Goal: Task Accomplishment & Management: Use online tool/utility

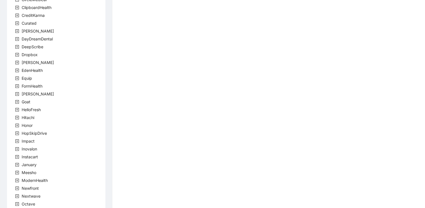
scroll to position [156, 0]
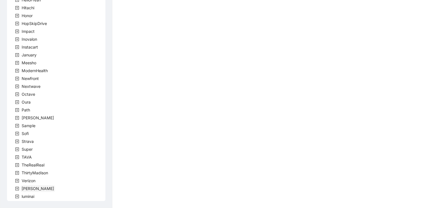
click at [24, 190] on span "[PERSON_NAME]" at bounding box center [38, 188] width 32 height 5
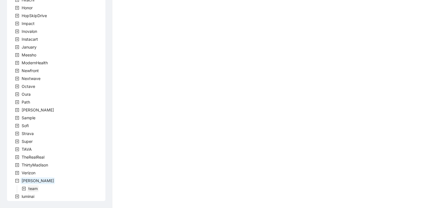
click at [32, 188] on span "team" at bounding box center [32, 188] width 9 height 5
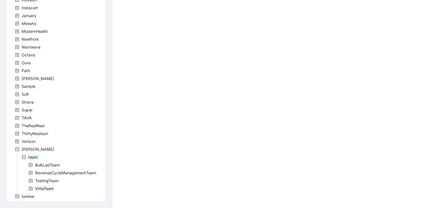
click at [43, 186] on span "VirtaTeam" at bounding box center [44, 189] width 21 height 7
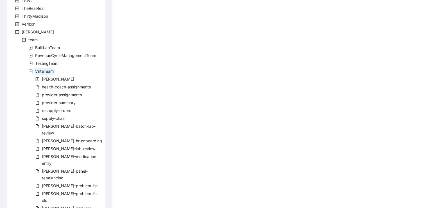
scroll to position [329, 0]
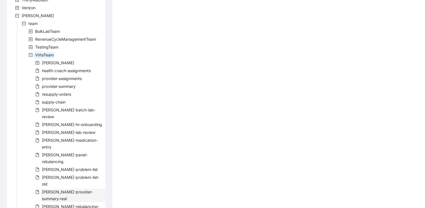
click at [70, 190] on span "[PERSON_NAME]-provider-summary-real" at bounding box center [67, 196] width 51 height 12
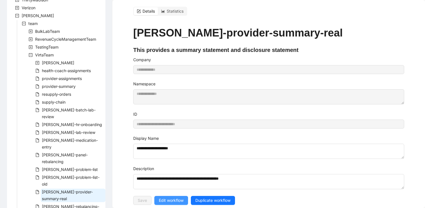
click at [164, 198] on span "Edit workflow" at bounding box center [171, 201] width 25 height 6
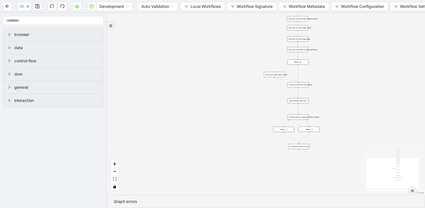
drag, startPoint x: 234, startPoint y: 99, endPoint x: 160, endPoint y: 125, distance: 78.9
click at [161, 125] on div "trigger execute_workflow:get_bio_info execute_workflow:get_labs execute_workflo…" at bounding box center [266, 104] width 318 height 182
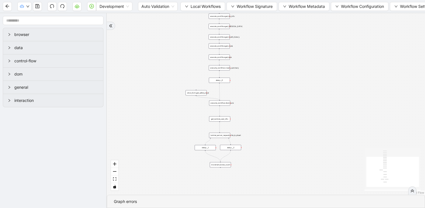
drag, startPoint x: 214, startPoint y: 49, endPoint x: 182, endPoint y: 48, distance: 32.4
click at [182, 48] on div "trigger execute_workflow:get_bio_info execute_workflow:get_labs execute_workflo…" at bounding box center [266, 104] width 318 height 182
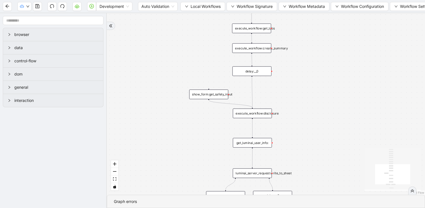
drag, startPoint x: 197, startPoint y: 61, endPoint x: 154, endPoint y: 158, distance: 106.2
click at [154, 157] on div "trigger execute_workflow:get_bio_info execute_workflow:get_labs execute_workflo…" at bounding box center [266, 104] width 318 height 182
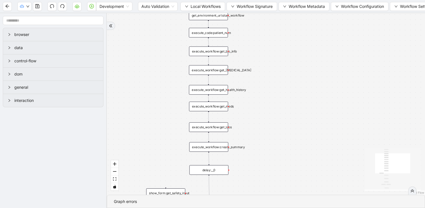
drag, startPoint x: 174, startPoint y: 85, endPoint x: 168, endPoint y: 130, distance: 46.0
click at [168, 130] on div "trigger execute_workflow:get_bio_info execute_workflow:get_labs execute_workflo…" at bounding box center [266, 104] width 318 height 182
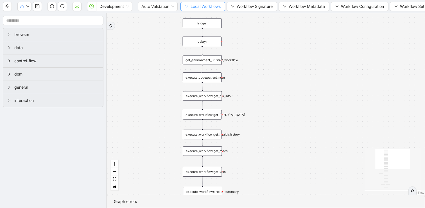
click at [190, 7] on button "Local Workflows" at bounding box center [202, 6] width 45 height 9
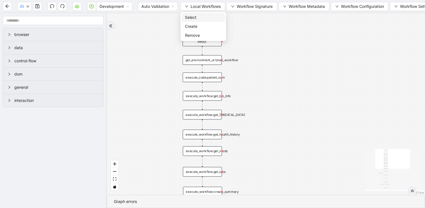
click at [189, 16] on span "Select" at bounding box center [203, 17] width 37 height 6
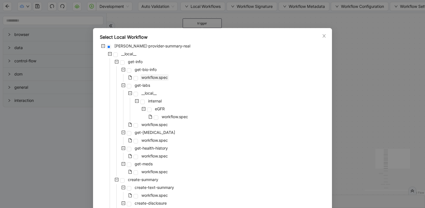
click at [155, 76] on span "workflow.spec" at bounding box center [154, 77] width 26 height 5
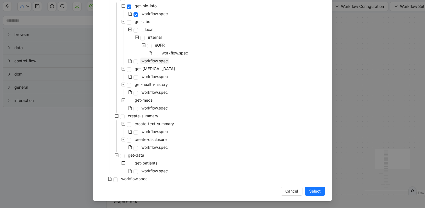
click at [153, 60] on span "workflow.spec" at bounding box center [154, 60] width 26 height 5
click at [314, 191] on span "Select" at bounding box center [315, 191] width 12 height 6
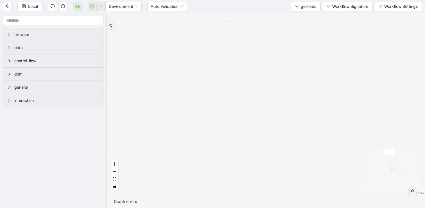
drag, startPoint x: 308, startPoint y: 62, endPoint x: 278, endPoint y: 180, distance: 121.3
click at [278, 180] on div "onError onError onError onError onError onError onError onError onError onError…" at bounding box center [266, 104] width 318 height 182
drag, startPoint x: 267, startPoint y: 152, endPoint x: 262, endPoint y: 31, distance: 121.3
click at [262, 36] on div "onError onError onError onError onError onError onError onError onError onError…" at bounding box center [266, 104] width 318 height 182
drag, startPoint x: 264, startPoint y: 131, endPoint x: 238, endPoint y: 10, distance: 123.6
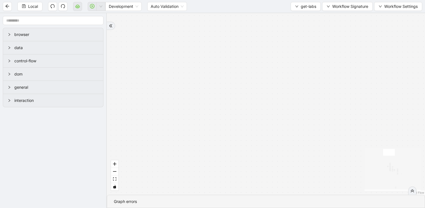
click at [238, 18] on div "onError onError onError onError onError onError onError onError onError onError…" at bounding box center [266, 104] width 318 height 182
drag, startPoint x: 241, startPoint y: 152, endPoint x: 227, endPoint y: 16, distance: 137.1
click at [227, 21] on div "onError onError onError onError onError onError onError onError onError onError…" at bounding box center [266, 104] width 318 height 182
drag, startPoint x: 318, startPoint y: 125, endPoint x: 258, endPoint y: 31, distance: 111.0
click at [258, 31] on div "onError onError onError onError onError onError onError onError onError onError…" at bounding box center [266, 104] width 318 height 182
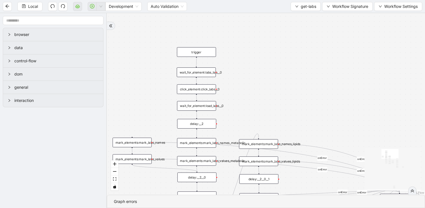
drag, startPoint x: 288, startPoint y: 126, endPoint x: 288, endPoint y: 32, distance: 93.9
click at [288, 32] on div "onError onError onError onError onError onError onError onError onError onError…" at bounding box center [266, 104] width 318 height 182
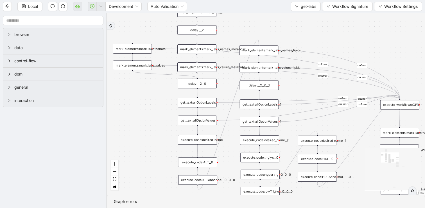
drag, startPoint x: 166, startPoint y: 159, endPoint x: 132, endPoint y: 111, distance: 58.7
click at [132, 111] on div "onError onError onError onError onError onError onError onError onError onError…" at bounding box center [266, 104] width 318 height 182
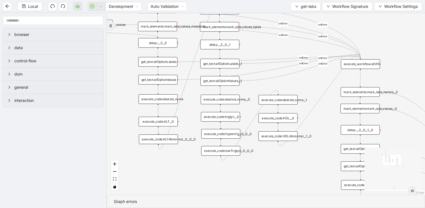
drag, startPoint x: 195, startPoint y: 167, endPoint x: 189, endPoint y: 174, distance: 9.4
click at [189, 174] on div "onError onError onError onError onError onError onError onError onError onError…" at bounding box center [266, 104] width 318 height 182
click at [173, 165] on div "onError onError onError onError onError onError onError onError onError onError…" at bounding box center [266, 104] width 318 height 182
drag, startPoint x: 182, startPoint y: 164, endPoint x: 155, endPoint y: 179, distance: 29.8
click at [155, 179] on div "onError onError onError onError onError onError onError onError onError onError…" at bounding box center [266, 104] width 318 height 182
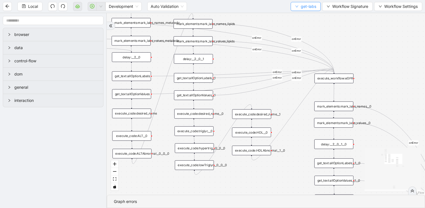
click at [308, 5] on span "get-labs" at bounding box center [308, 6] width 15 height 6
click at [302, 16] on span "Select" at bounding box center [304, 17] width 21 height 6
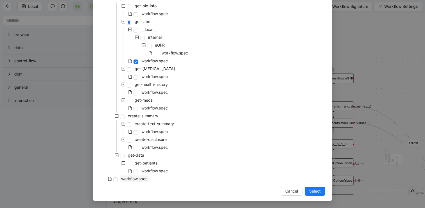
click at [143, 176] on span "workflow.spec" at bounding box center [134, 179] width 29 height 7
click at [314, 191] on span "Select" at bounding box center [315, 191] width 12 height 6
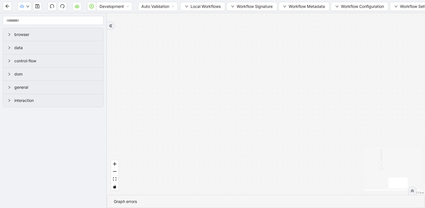
drag, startPoint x: 302, startPoint y: 83, endPoint x: 252, endPoint y: 181, distance: 110.4
click at [252, 181] on div "success fallback trigger execute_workflow:get_bio_info execute_workflow:get_lab…" at bounding box center [266, 104] width 318 height 182
drag, startPoint x: 261, startPoint y: 92, endPoint x: 380, endPoint y: 93, distance: 118.9
click at [380, 93] on div "success fallback trigger execute_workflow:get_bio_info execute_workflow:get_lab…" at bounding box center [266, 104] width 318 height 182
drag, startPoint x: 295, startPoint y: 71, endPoint x: 328, endPoint y: 153, distance: 88.8
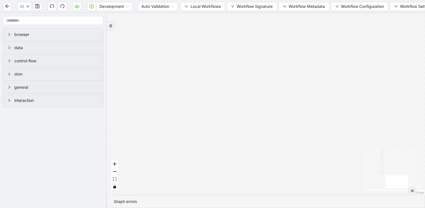
click at [328, 153] on div "success fallback trigger execute_workflow:get_bio_info execute_workflow:get_lab…" at bounding box center [266, 104] width 318 height 182
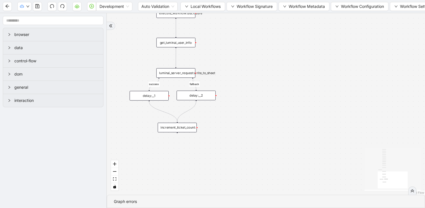
drag, startPoint x: 304, startPoint y: 83, endPoint x: 373, endPoint y: 124, distance: 80.4
click at [373, 124] on div "success fallback trigger execute_workflow:get_bio_info execute_workflow:get_lab…" at bounding box center [266, 104] width 318 height 182
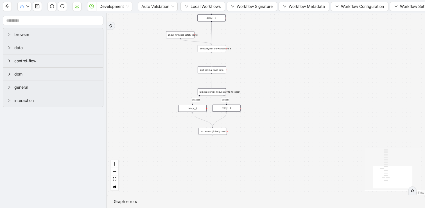
drag, startPoint x: 277, startPoint y: 96, endPoint x: 278, endPoint y: 139, distance: 43.0
click at [278, 136] on div "success fallback trigger execute_workflow:get_bio_info execute_workflow:get_lab…" at bounding box center [266, 104] width 318 height 182
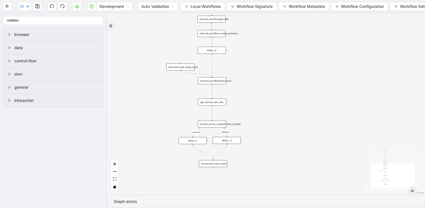
click at [113, 26] on div at bounding box center [111, 26] width 8 height 8
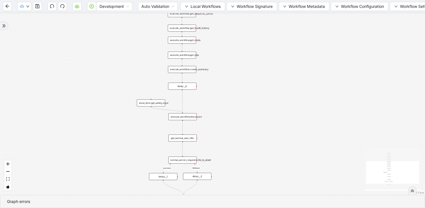
drag, startPoint x: 82, startPoint y: 32, endPoint x: 173, endPoint y: 74, distance: 100.2
click at [173, 74] on div "success fallback trigger execute_workflow:get_bio_info execute_workflow:get_lab…" at bounding box center [212, 104] width 425 height 182
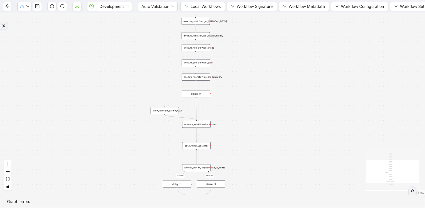
drag, startPoint x: 166, startPoint y: 63, endPoint x: 166, endPoint y: 116, distance: 52.8
click at [166, 116] on div "success fallback trigger execute_workflow:get_bio_info execute_workflow:get_lab…" at bounding box center [212, 104] width 425 height 182
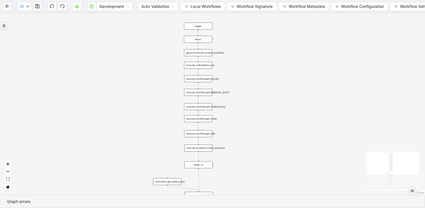
drag, startPoint x: 154, startPoint y: 83, endPoint x: 162, endPoint y: 72, distance: 12.9
click at [162, 72] on div "success fallback trigger execute_workflow:get_bio_info execute_workflow:get_lab…" at bounding box center [212, 104] width 425 height 182
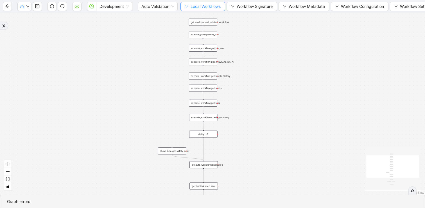
click at [196, 6] on span "Local Workflows" at bounding box center [206, 6] width 30 height 6
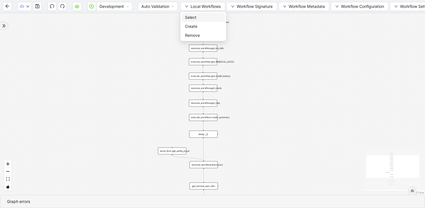
click at [188, 15] on span "Select" at bounding box center [203, 17] width 37 height 6
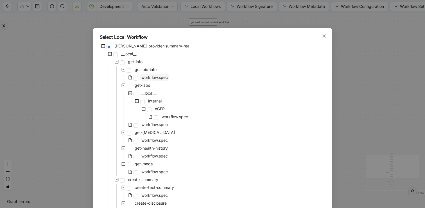
click at [145, 76] on span "workflow.spec" at bounding box center [154, 77] width 26 height 5
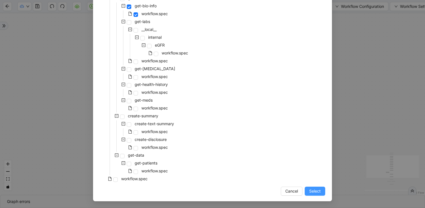
click at [318, 193] on span "Select" at bounding box center [315, 191] width 12 height 6
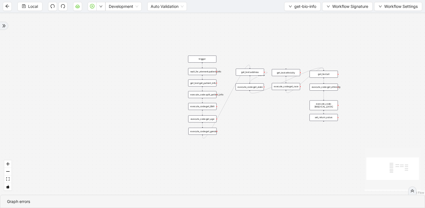
drag, startPoint x: 301, startPoint y: 51, endPoint x: 238, endPoint y: 58, distance: 63.1
click at [238, 58] on div "onError trigger get_text:get_patient_info execute_code:get_BMI execute_code:get…" at bounding box center [212, 104] width 425 height 182
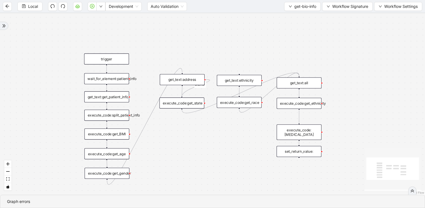
drag, startPoint x: 188, startPoint y: 132, endPoint x: 187, endPoint y: 110, distance: 21.4
click at [187, 110] on div "onError trigger get_text:get_patient_info execute_code:get_BMI execute_code:get…" at bounding box center [212, 104] width 425 height 182
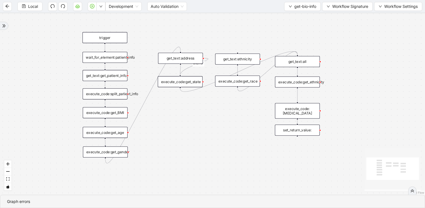
click at [246, 80] on div "execute_code:get_race" at bounding box center [237, 81] width 45 height 11
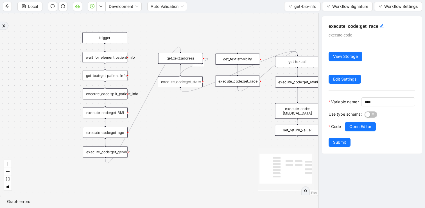
click at [193, 83] on div "execute_code:get_state" at bounding box center [180, 81] width 45 height 11
click at [186, 60] on div "get_text:address" at bounding box center [180, 58] width 45 height 11
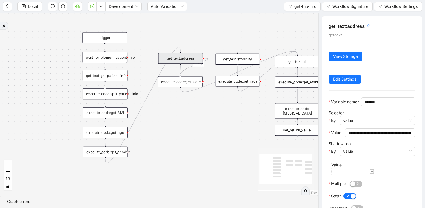
click at [259, 105] on div "onError trigger get_text:get_patient_info execute_code:get_BMI execute_code:get…" at bounding box center [159, 104] width 318 height 182
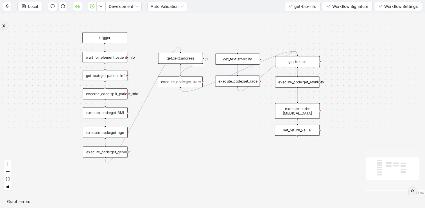
click at [289, 80] on div "execute_code:get_ethnicity" at bounding box center [297, 81] width 45 height 11
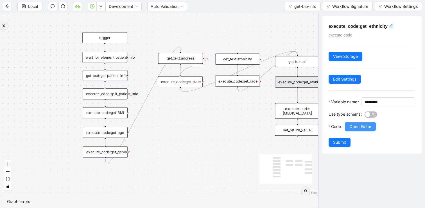
click at [357, 130] on span "Open Editor" at bounding box center [360, 127] width 22 height 6
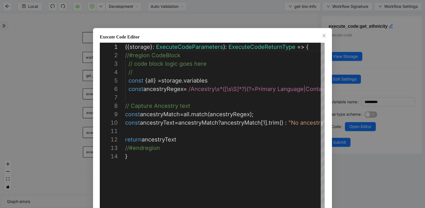
scroll to position [84, 0]
click at [324, 34] on icon "close" at bounding box center [324, 35] width 4 height 4
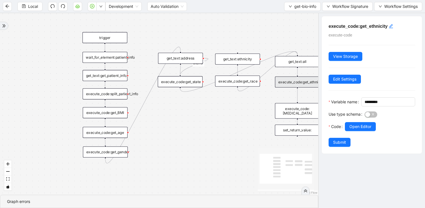
click at [236, 118] on div "onError trigger get_text:get_patient_info execute_code:get_BMI execute_code:get…" at bounding box center [159, 104] width 318 height 182
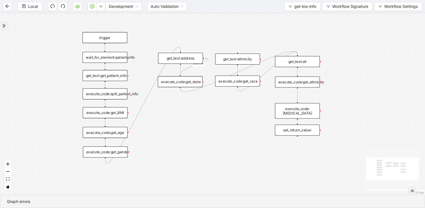
click at [198, 85] on div "execute_code:get_state" at bounding box center [180, 81] width 45 height 11
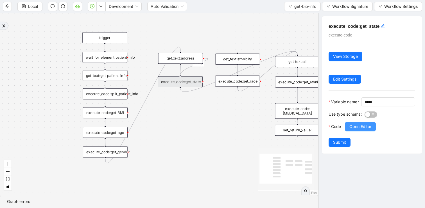
click at [362, 130] on span "Open Editor" at bounding box center [360, 127] width 22 height 6
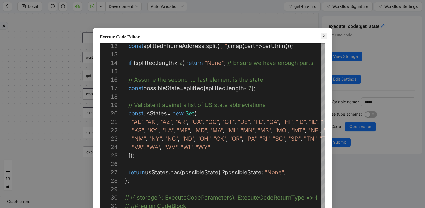
click at [323, 35] on icon "close" at bounding box center [324, 35] width 4 height 4
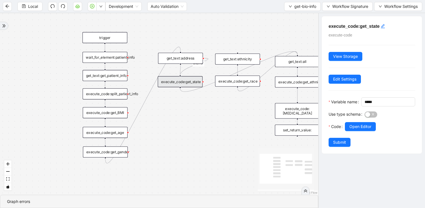
click at [245, 127] on div "onError trigger get_text:get_patient_info execute_code:get_BMI execute_code:get…" at bounding box center [159, 104] width 318 height 182
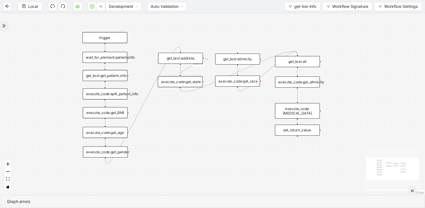
click at [290, 113] on div "execute_code:[MEDICAL_DATA]" at bounding box center [297, 110] width 45 height 15
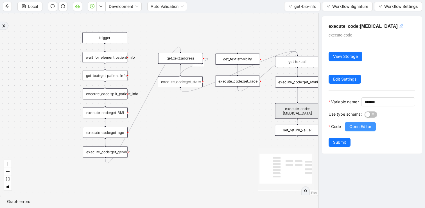
click at [370, 130] on span "Open Editor" at bounding box center [360, 127] width 22 height 6
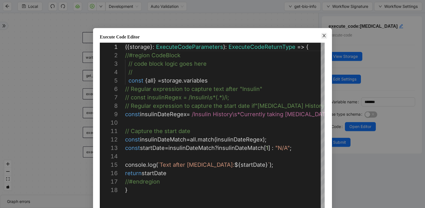
click at [325, 36] on icon "close" at bounding box center [324, 35] width 4 height 4
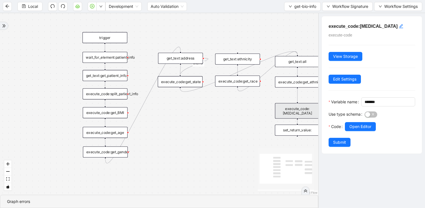
click at [241, 118] on div "onError trigger get_text:get_patient_info execute_code:get_BMI execute_code:get…" at bounding box center [159, 104] width 318 height 182
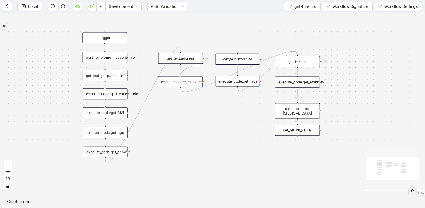
click at [117, 98] on div "execute_code:split_patient_info" at bounding box center [105, 94] width 45 height 11
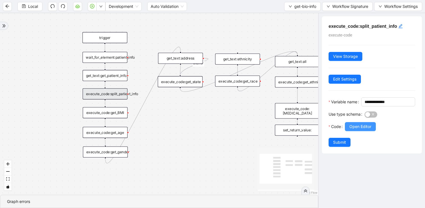
click at [351, 130] on span "Open Editor" at bounding box center [360, 127] width 22 height 6
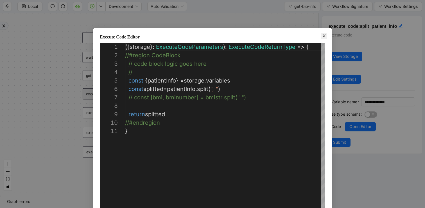
click at [324, 33] on icon "close" at bounding box center [324, 35] width 4 height 4
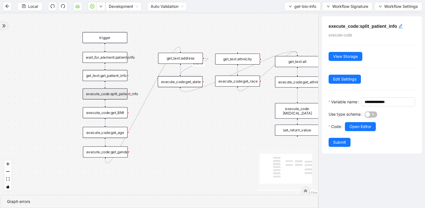
click at [276, 17] on div "onError trigger get_text:get_patient_info execute_code:get_BMI execute_code:get…" at bounding box center [159, 104] width 318 height 182
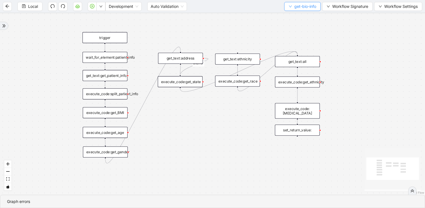
click at [308, 6] on span "get-bio-info" at bounding box center [305, 6] width 22 height 6
click at [299, 15] on span "Select" at bounding box center [302, 17] width 28 height 6
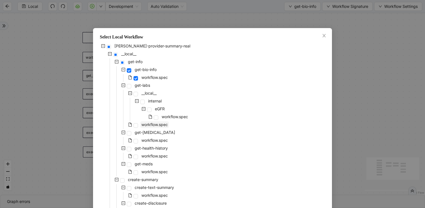
click at [160, 125] on span "workflow.spec" at bounding box center [154, 124] width 26 height 5
click at [158, 137] on div "get-[MEDICAL_DATA]" at bounding box center [138, 133] width 76 height 8
click at [157, 144] on span "workflow.spec" at bounding box center [154, 140] width 29 height 7
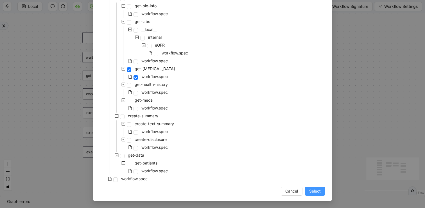
click at [317, 189] on span "Select" at bounding box center [315, 191] width 12 height 6
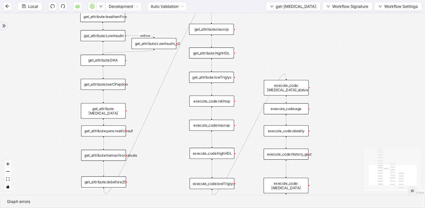
drag, startPoint x: 178, startPoint y: 75, endPoint x: 178, endPoint y: 120, distance: 45.3
click at [178, 120] on div "onError trigger set_return_value: get_text:text_area execute_code:[MEDICAL_DATA…" at bounding box center [212, 104] width 425 height 182
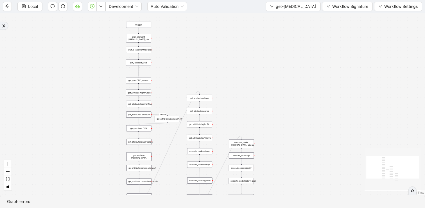
drag, startPoint x: 178, startPoint y: 122, endPoint x: 181, endPoint y: 163, distance: 41.2
click at [181, 163] on div "onError trigger set_return_value: get_text:text_area execute_code:[MEDICAL_DATA…" at bounding box center [212, 104] width 425 height 182
drag, startPoint x: 172, startPoint y: 78, endPoint x: 172, endPoint y: 97, distance: 18.3
click at [172, 97] on div "onError trigger set_return_value: get_text:text_area execute_code:[MEDICAL_DATA…" at bounding box center [212, 104] width 425 height 182
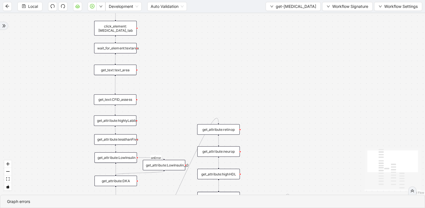
drag, startPoint x: 169, startPoint y: 106, endPoint x: 169, endPoint y: 98, distance: 8.2
click at [169, 98] on div "onError trigger set_return_value: get_text:text_area execute_code:[MEDICAL_DATA…" at bounding box center [212, 104] width 425 height 182
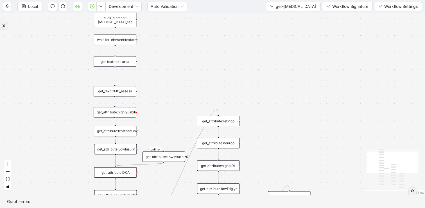
click at [125, 62] on div "get_text:text_area" at bounding box center [115, 61] width 42 height 10
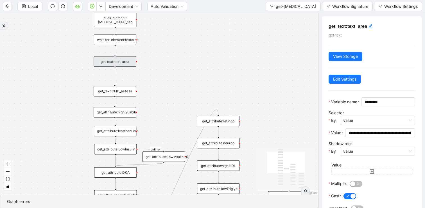
click at [172, 103] on div "onError trigger set_return_value: get_text:text_area execute_code:[MEDICAL_DATA…" at bounding box center [159, 104] width 318 height 182
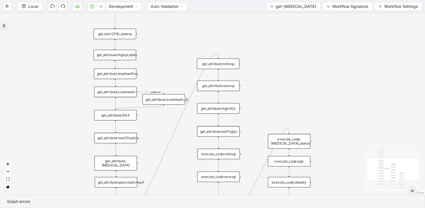
drag, startPoint x: 172, startPoint y: 103, endPoint x: 172, endPoint y: 46, distance: 57.3
click at [172, 46] on div "onError trigger set_return_value: get_text:text_area execute_code:[MEDICAL_DATA…" at bounding box center [212, 104] width 425 height 182
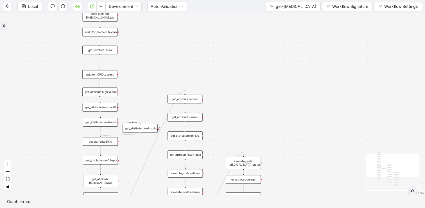
drag, startPoint x: 138, startPoint y: 96, endPoint x: 141, endPoint y: 89, distance: 7.2
click at [141, 89] on div "onError trigger set_return_value: get_text:text_area execute_code:[MEDICAL_DATA…" at bounding box center [212, 104] width 425 height 182
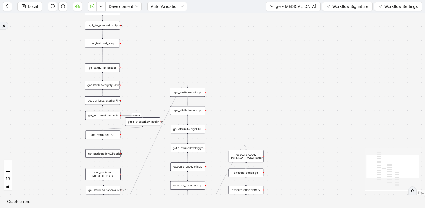
click at [112, 43] on div "get_text:text_area" at bounding box center [102, 43] width 35 height 9
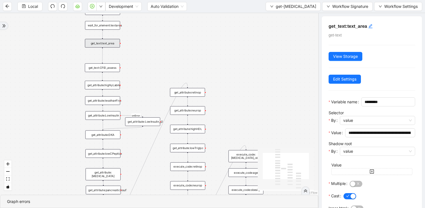
click at [111, 69] on div "get_text:CFID_assess" at bounding box center [102, 68] width 35 height 9
click at [152, 82] on div "onError trigger set_return_value: get_text:text_area execute_code:[MEDICAL_DATA…" at bounding box center [159, 104] width 318 height 182
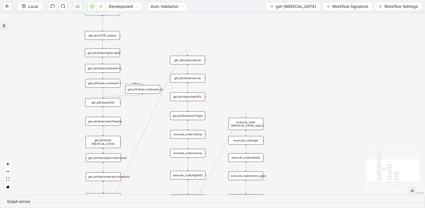
drag, startPoint x: 150, startPoint y: 89, endPoint x: 150, endPoint y: 56, distance: 32.3
click at [150, 56] on div "onError trigger set_return_value: get_text:text_area execute_code:[MEDICAL_DATA…" at bounding box center [212, 104] width 425 height 182
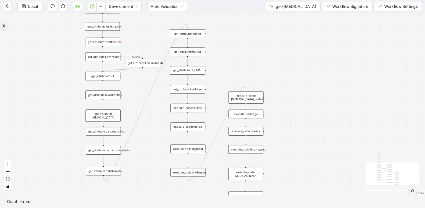
drag, startPoint x: 148, startPoint y: 65, endPoint x: 148, endPoint y: 39, distance: 26.4
click at [148, 39] on div "onError trigger set_return_value: get_text:text_area execute_code:[MEDICAL_DATA…" at bounding box center [212, 104] width 425 height 182
click at [193, 33] on div "get_attribute:retinop" at bounding box center [187, 34] width 35 height 9
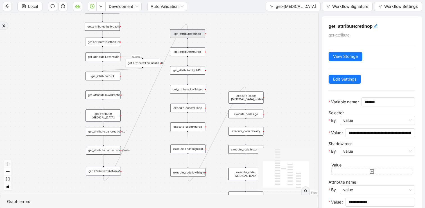
click at [194, 52] on div "get_attribute:neurop" at bounding box center [187, 52] width 35 height 9
click at [195, 70] on div "get_attribute:highHDL" at bounding box center [187, 70] width 35 height 9
click at [196, 89] on div "get_attribute:lowTriglyc" at bounding box center [187, 89] width 35 height 9
click at [218, 75] on div "onError trigger set_return_value: get_text:text_area execute_code:[MEDICAL_DATA…" at bounding box center [159, 104] width 318 height 182
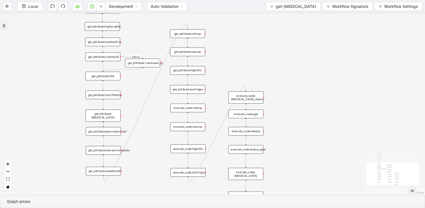
click at [192, 110] on div "execute_code:retinop" at bounding box center [187, 108] width 35 height 9
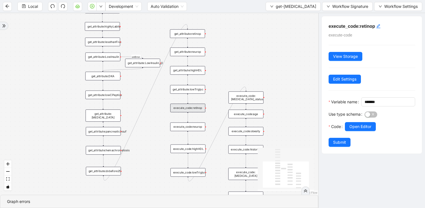
click at [163, 152] on div "onError trigger set_return_value: get_text:text_area execute_code:[MEDICAL_DATA…" at bounding box center [159, 104] width 318 height 182
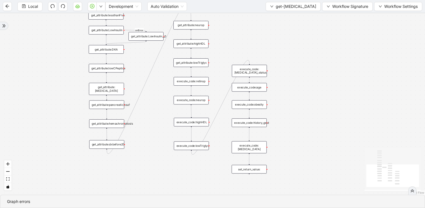
drag, startPoint x: 163, startPoint y: 152, endPoint x: 167, endPoint y: 121, distance: 30.3
click at [167, 121] on div "onError trigger set_return_value: get_text:text_area execute_code:[MEDICAL_DATA…" at bounding box center [212, 104] width 425 height 182
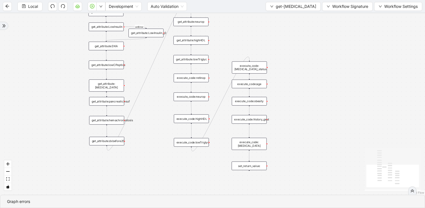
click at [198, 76] on div "execute_code:retinop" at bounding box center [191, 78] width 35 height 9
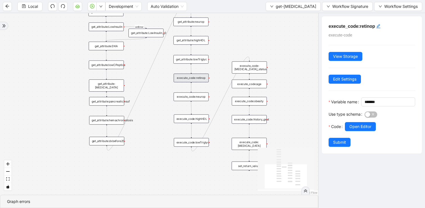
click at [356, 122] on div "Use type schema" at bounding box center [347, 116] width 36 height 12
click at [354, 130] on span "Open Editor" at bounding box center [360, 127] width 22 height 6
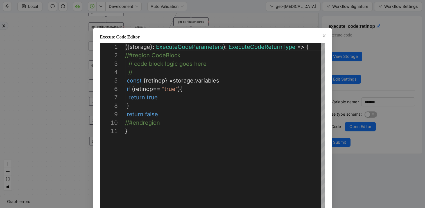
scroll to position [84, 0]
click at [325, 34] on icon "close" at bounding box center [324, 35] width 4 height 4
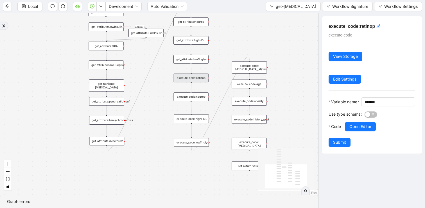
click at [262, 38] on div "onError trigger set_return_value: get_text:text_area execute_code:[MEDICAL_DATA…" at bounding box center [159, 104] width 318 height 182
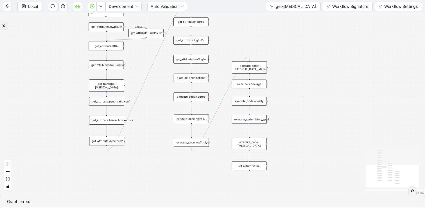
click at [259, 64] on div "execute_code:[MEDICAL_DATA]_status" at bounding box center [249, 68] width 35 height 12
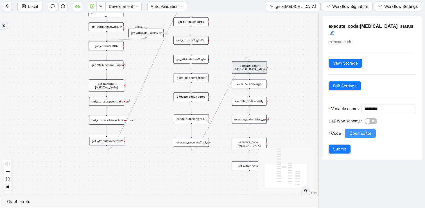
click at [357, 136] on span "Open Editor" at bounding box center [360, 133] width 22 height 6
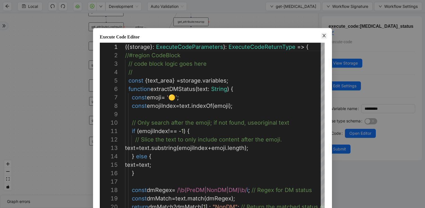
click at [321, 35] on span "Close" at bounding box center [324, 36] width 6 height 6
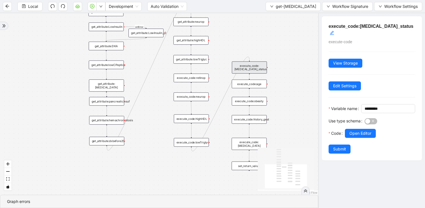
click at [283, 76] on div "onError trigger set_return_value: get_text:text_area execute_code:[MEDICAL_DATA…" at bounding box center [159, 104] width 318 height 182
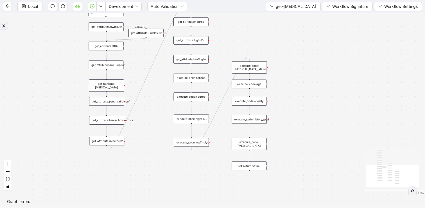
click at [243, 68] on div "execute_code:[MEDICAL_DATA]_status" at bounding box center [249, 68] width 35 height 12
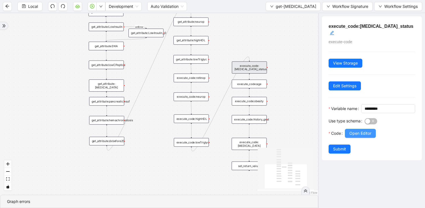
click at [358, 134] on span "Open Editor" at bounding box center [360, 133] width 22 height 6
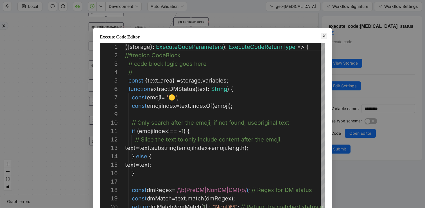
click at [324, 35] on icon "close" at bounding box center [323, 35] width 3 height 3
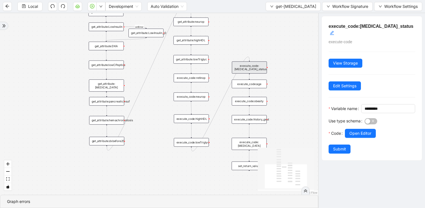
click at [284, 82] on div "onError trigger set_return_value: get_text:text_area execute_code:[MEDICAL_DATA…" at bounding box center [159, 104] width 318 height 182
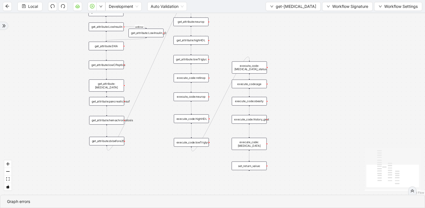
click at [258, 85] on div "execute_code:age" at bounding box center [249, 84] width 35 height 9
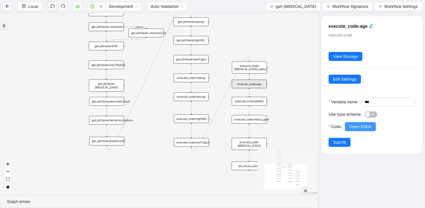
click at [354, 130] on span "Open Editor" at bounding box center [360, 127] width 22 height 6
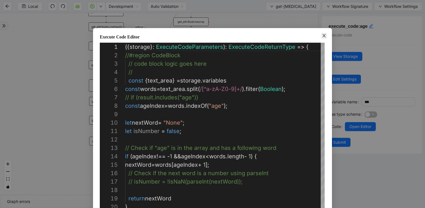
click at [325, 36] on icon "close" at bounding box center [323, 35] width 3 height 3
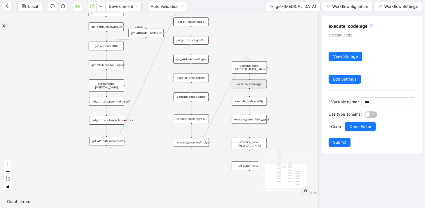
click at [292, 98] on div "onError trigger set_return_value: get_text:text_area execute_code:[MEDICAL_DATA…" at bounding box center [159, 104] width 318 height 182
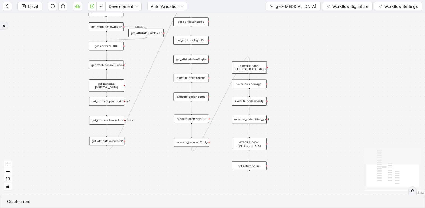
click at [257, 100] on div "execute_code:obesity" at bounding box center [249, 101] width 35 height 9
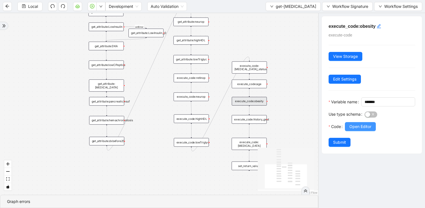
click at [356, 130] on span "Open Editor" at bounding box center [360, 127] width 22 height 6
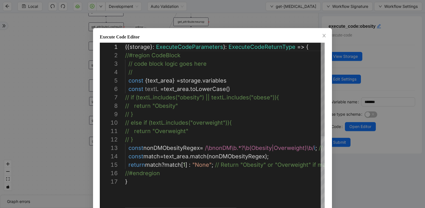
type textarea "**********"
click at [220, 148] on div "({ storage }: ExecuteCodeParameters ): ExecuteCodeReturnType => { //#region Cod…" at bounding box center [300, 195] width 351 height 304
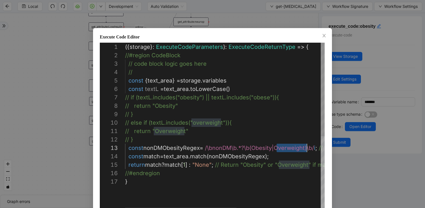
scroll to position [17, 182]
click at [324, 35] on icon "close" at bounding box center [324, 35] width 4 height 4
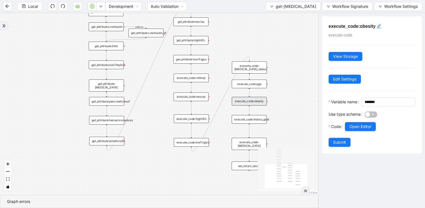
click at [291, 89] on div "onError trigger set_return_value: get_text:text_area execute_code:[MEDICAL_DATA…" at bounding box center [159, 104] width 318 height 182
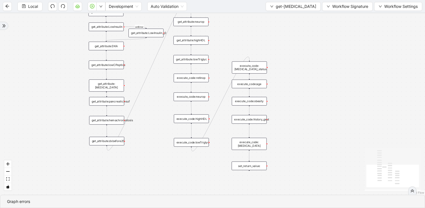
click at [261, 123] on div "execute_code:history_gest" at bounding box center [249, 119] width 35 height 9
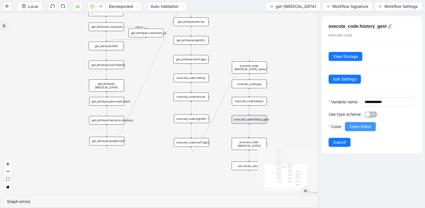
click at [360, 130] on span "Open Editor" at bounding box center [360, 127] width 22 height 6
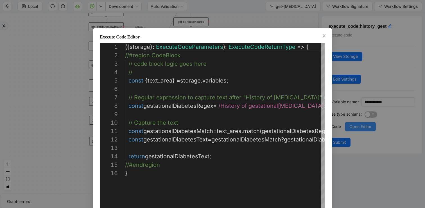
scroll to position [84, 0]
click at [322, 38] on icon "close" at bounding box center [324, 35] width 4 height 4
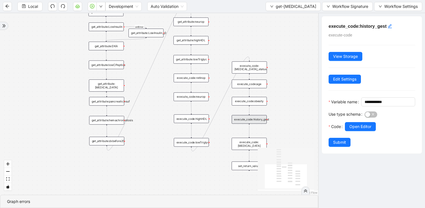
click at [296, 120] on div "onError trigger set_return_value: get_text:text_area execute_code:[MEDICAL_DATA…" at bounding box center [159, 104] width 318 height 182
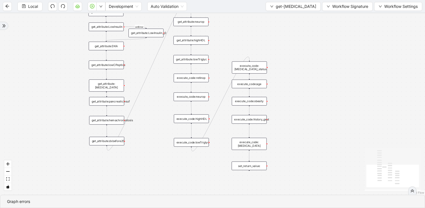
click at [262, 141] on div "execute_code:[MEDICAL_DATA]" at bounding box center [249, 144] width 35 height 12
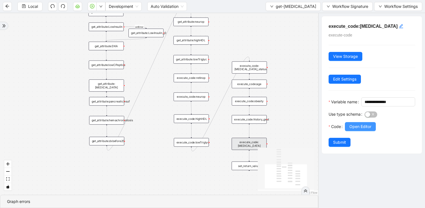
click at [360, 130] on span "Open Editor" at bounding box center [360, 127] width 22 height 6
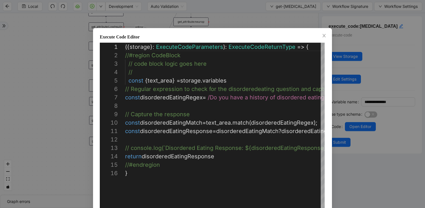
scroll to position [76, 0]
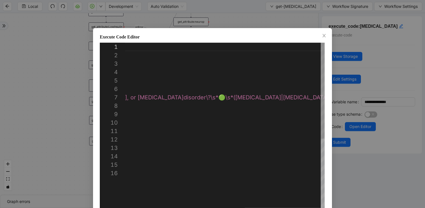
type textarea "**********"
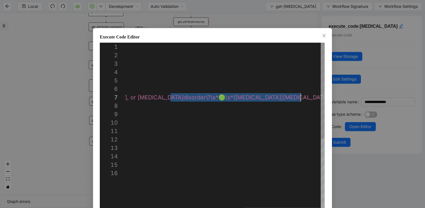
scroll to position [51, 492]
drag, startPoint x: 194, startPoint y: 96, endPoint x: 303, endPoint y: 99, distance: 108.8
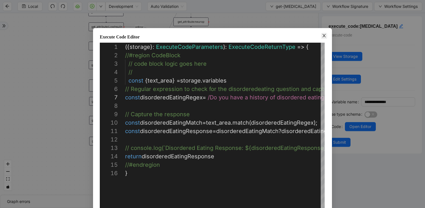
click at [324, 35] on icon "close" at bounding box center [324, 35] width 4 height 4
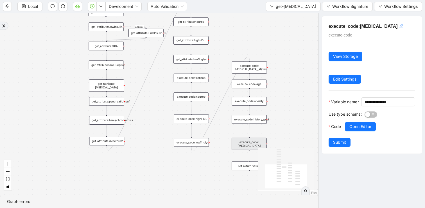
click at [286, 93] on div "onError trigger set_return_value: get_text:text_area execute_code:[MEDICAL_DATA…" at bounding box center [159, 104] width 318 height 182
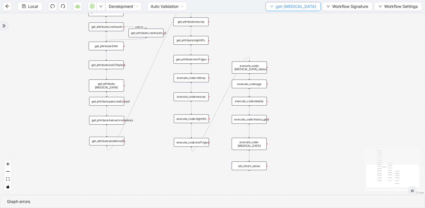
click at [293, 8] on span "get-[MEDICAL_DATA]" at bounding box center [296, 6] width 40 height 6
click at [291, 18] on span "Select" at bounding box center [301, 17] width 30 height 6
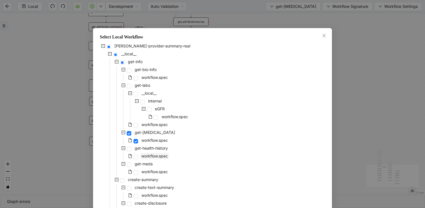
click at [155, 153] on span "workflow.spec" at bounding box center [154, 156] width 29 height 7
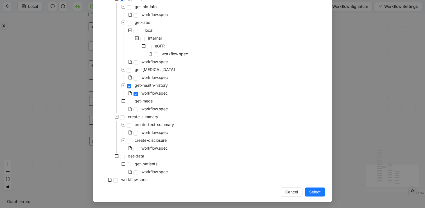
scroll to position [64, 0]
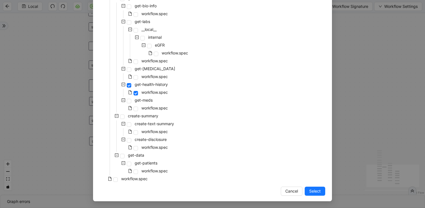
drag, startPoint x: 317, startPoint y: 189, endPoint x: 379, endPoint y: 12, distance: 187.8
click at [317, 189] on span "Select" at bounding box center [315, 191] width 12 height 6
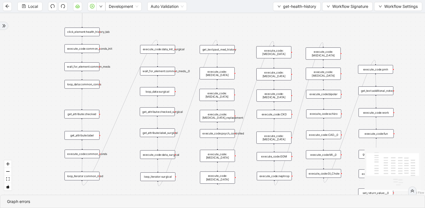
drag, startPoint x: 285, startPoint y: 22, endPoint x: 238, endPoint y: 21, distance: 47.5
click at [238, 21] on div "trigger get_attribute:checked get_attribute:label loop_iterator:common_med wait…" at bounding box center [212, 104] width 425 height 182
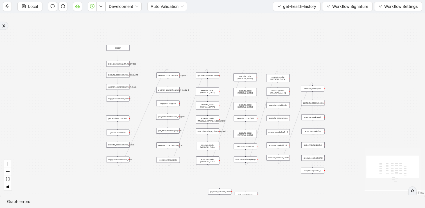
drag, startPoint x: 238, startPoint y: 21, endPoint x: 237, endPoint y: 49, distance: 27.8
click at [238, 49] on div "trigger get_attribute:checked get_attribute:label loop_iterator:common_med wait…" at bounding box center [212, 104] width 425 height 182
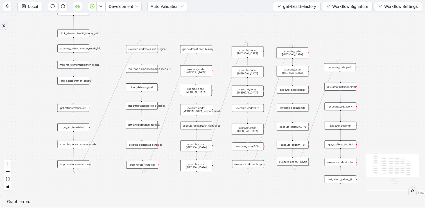
drag, startPoint x: 237, startPoint y: 49, endPoint x: 235, endPoint y: 23, distance: 26.5
click at [235, 23] on div "trigger get_attribute:checked get_attribute:label loop_iterator:common_med wait…" at bounding box center [212, 104] width 425 height 182
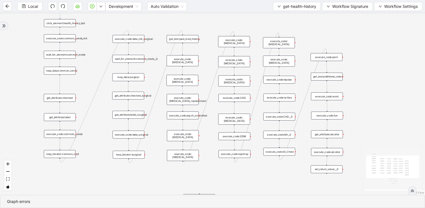
drag, startPoint x: 235, startPoint y: 23, endPoint x: 223, endPoint y: 14, distance: 15.1
click at [223, 14] on div "trigger get_attribute:checked get_attribute:label loop_iterator:common_med wait…" at bounding box center [212, 104] width 425 height 182
click at [38, 38] on div "trigger get_attribute:checked get_attribute:label loop_iterator:common_med wait…" at bounding box center [212, 104] width 425 height 182
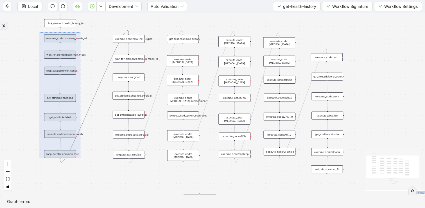
drag, startPoint x: 39, startPoint y: 32, endPoint x: 80, endPoint y: 159, distance: 133.4
click at [80, 159] on div "trigger get_attribute:checked get_attribute:label loop_iterator:common_med wait…" at bounding box center [212, 104] width 425 height 182
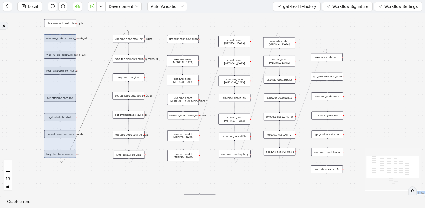
click at [28, 110] on div "trigger get_attribute:checked get_attribute:label loop_iterator:common_med wait…" at bounding box center [212, 104] width 425 height 182
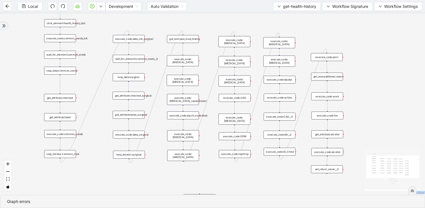
click at [66, 131] on div "execute_code:common_conds" at bounding box center [60, 134] width 32 height 8
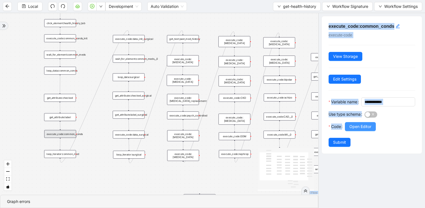
click at [364, 130] on span "Open Editor" at bounding box center [360, 127] width 22 height 6
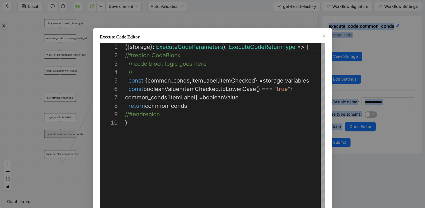
scroll to position [76, 0]
click at [323, 37] on icon "close" at bounding box center [323, 35] width 3 height 3
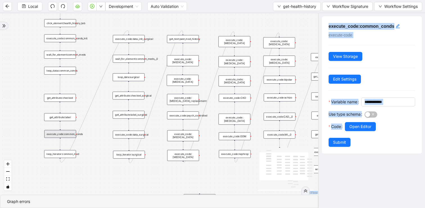
click at [86, 71] on div "trigger get_attribute:checked get_attribute:label loop_iterator:common_med wait…" at bounding box center [159, 104] width 318 height 182
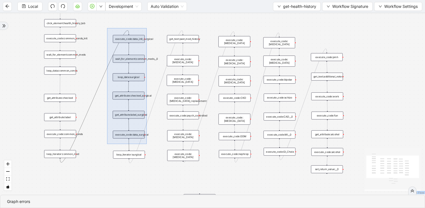
drag, startPoint x: 107, startPoint y: 28, endPoint x: 148, endPoint y: 144, distance: 122.9
click at [148, 144] on div "trigger get_attribute:checked get_attribute:label loop_iterator:common_med wait…" at bounding box center [212, 104] width 425 height 182
click at [153, 164] on div "trigger get_attribute:checked get_attribute:label loop_iterator:common_med wait…" at bounding box center [212, 104] width 425 height 182
click at [153, 163] on div "trigger get_attribute:checked get_attribute:label loop_iterator:common_med wait…" at bounding box center [212, 104] width 425 height 182
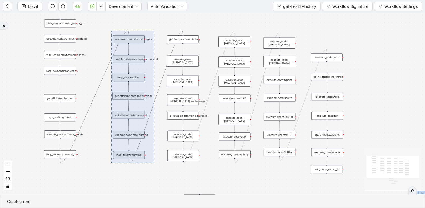
drag, startPoint x: 148, startPoint y: 151, endPoint x: 111, endPoint y: 31, distance: 124.8
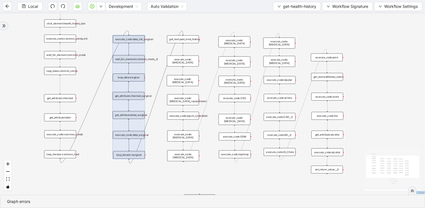
click at [157, 167] on div "trigger get_attribute:checked get_attribute:label loop_iterator:common_med wait…" at bounding box center [212, 104] width 425 height 182
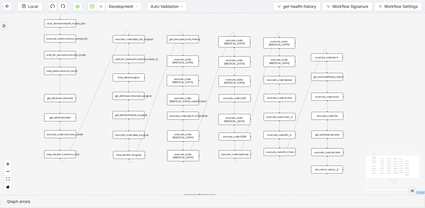
click at [140, 138] on div "execute_code:data_surgical" at bounding box center [129, 135] width 32 height 8
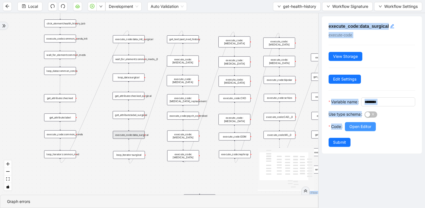
click at [370, 131] on button "Open Editor" at bounding box center [360, 126] width 31 height 9
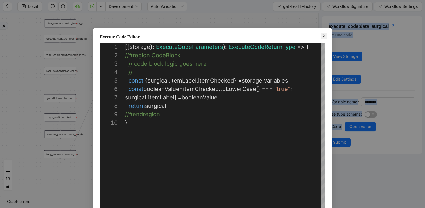
click at [324, 36] on icon "close" at bounding box center [324, 35] width 4 height 4
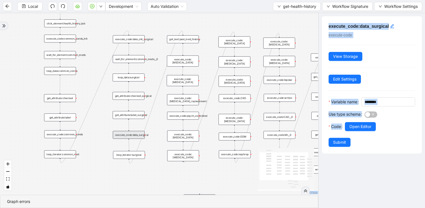
click at [160, 160] on div "trigger get_attribute:checked get_attribute:label loop_iterator:common_med wait…" at bounding box center [159, 104] width 318 height 182
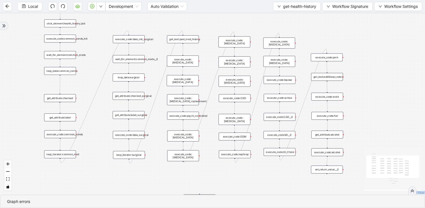
click at [186, 37] on div "get_text:past_med_history" at bounding box center [183, 39] width 32 height 8
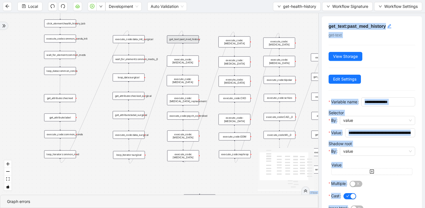
click at [352, 91] on div "**********" at bounding box center [372, 124] width 100 height 216
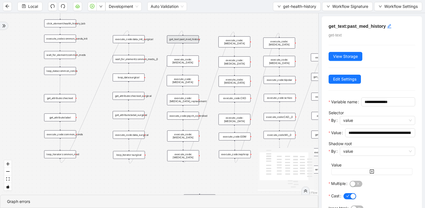
click at [212, 49] on div "trigger get_attribute:checked get_attribute:label loop_iterator:common_med wait…" at bounding box center [159, 104] width 318 height 182
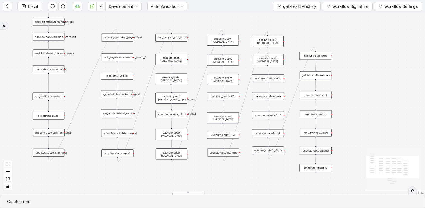
drag, startPoint x: 212, startPoint y: 49, endPoint x: 196, endPoint y: 46, distance: 15.7
click at [196, 46] on div "trigger get_attribute:checked get_attribute:label loop_iterator:common_med wait…" at bounding box center [212, 104] width 425 height 182
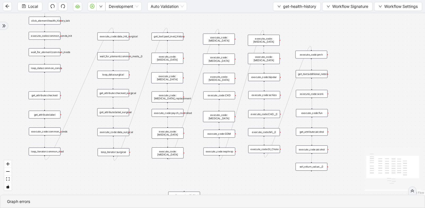
click at [173, 55] on div "execute_code:[MEDICAL_DATA]" at bounding box center [168, 58] width 32 height 11
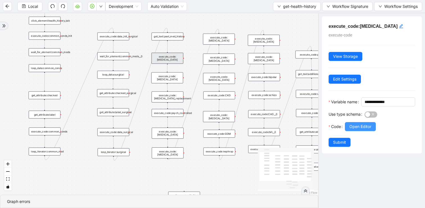
click at [370, 130] on span "Open Editor" at bounding box center [360, 127] width 22 height 6
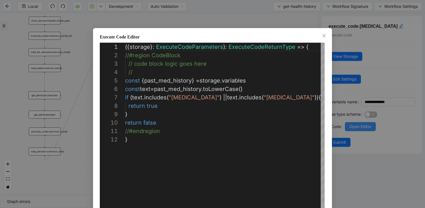
scroll to position [84, 0]
click at [324, 35] on icon "close" at bounding box center [323, 35] width 3 height 3
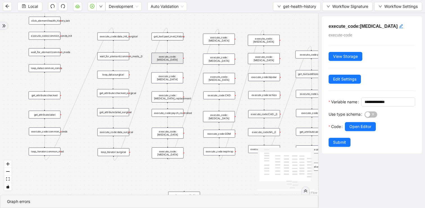
click at [175, 79] on div "execute_code:[MEDICAL_DATA]" at bounding box center [167, 78] width 32 height 11
click at [180, 95] on div "execute_code:[MEDICAL_DATA]_replacement" at bounding box center [168, 97] width 32 height 11
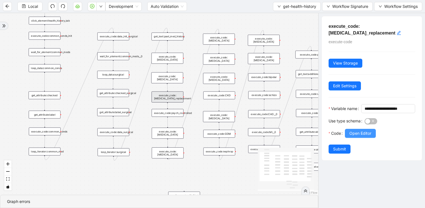
click at [372, 138] on button "Open Editor" at bounding box center [360, 133] width 31 height 9
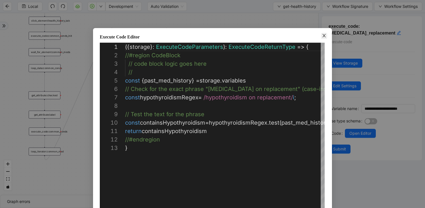
click at [325, 37] on icon "close" at bounding box center [323, 35] width 3 height 3
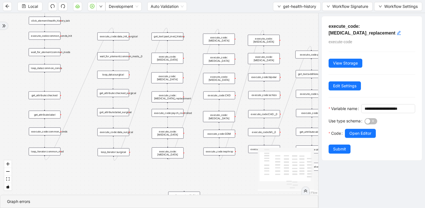
click at [174, 114] on div "execute_code:psych_controlled" at bounding box center [168, 113] width 32 height 8
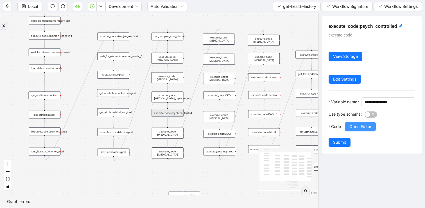
click at [354, 130] on span "Open Editor" at bounding box center [360, 127] width 22 height 6
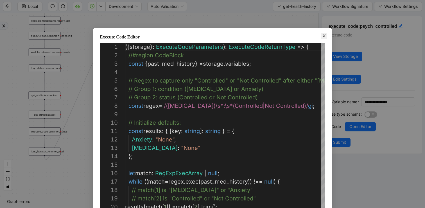
click at [325, 35] on icon "close" at bounding box center [324, 35] width 4 height 4
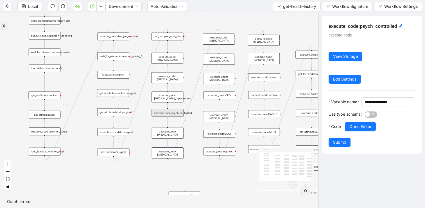
click at [179, 130] on div "execute_code:[MEDICAL_DATA]" at bounding box center [168, 133] width 32 height 11
click at [362, 130] on span "Open Editor" at bounding box center [360, 127] width 22 height 6
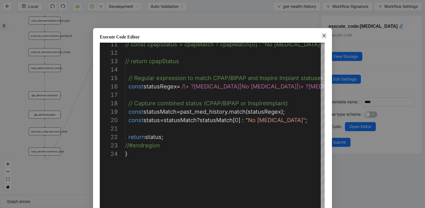
click at [324, 37] on icon "close" at bounding box center [324, 35] width 4 height 4
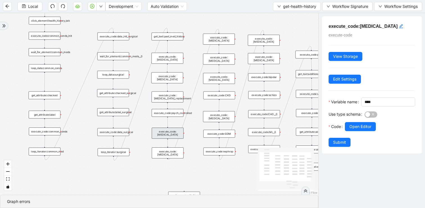
click at [174, 149] on div "execute_code:[MEDICAL_DATA]" at bounding box center [168, 153] width 32 height 11
click at [363, 130] on span "Open Editor" at bounding box center [360, 127] width 22 height 6
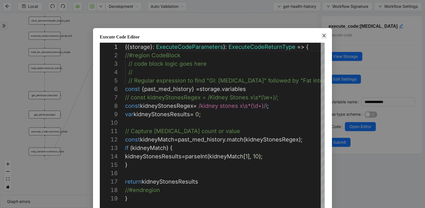
click at [324, 35] on icon "close" at bounding box center [324, 35] width 4 height 4
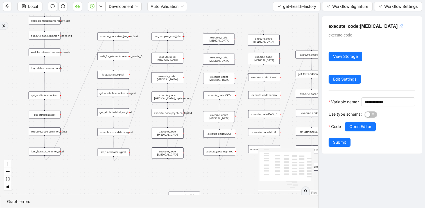
click at [229, 39] on div "execute_code:[MEDICAL_DATA]" at bounding box center [219, 39] width 32 height 11
click at [364, 130] on span "Open Editor" at bounding box center [360, 127] width 22 height 6
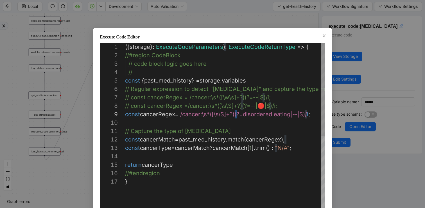
scroll to position [67, 81]
drag, startPoint x: 236, startPoint y: 115, endPoint x: 206, endPoint y: 115, distance: 29.5
click at [322, 37] on icon "close" at bounding box center [324, 35] width 4 height 4
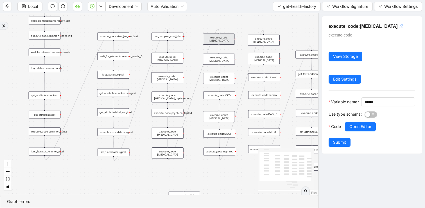
click at [221, 56] on div "execute_code:[MEDICAL_DATA]" at bounding box center [219, 59] width 32 height 11
click at [227, 76] on div "execute_code:[MEDICAL_DATA]" at bounding box center [219, 78] width 32 height 11
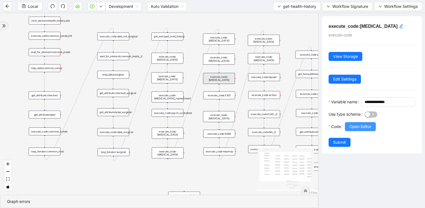
click at [364, 130] on span "Open Editor" at bounding box center [360, 127] width 22 height 6
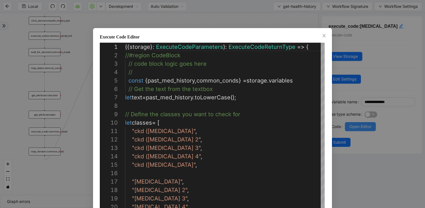
scroll to position [84, 0]
click at [193, 6] on div "Execute Code Editor 20 18 19 17 15 16 13 14 12 10 11 9 8 6 7 5 4 3 1 2 "[MEDICA…" at bounding box center [212, 104] width 425 height 208
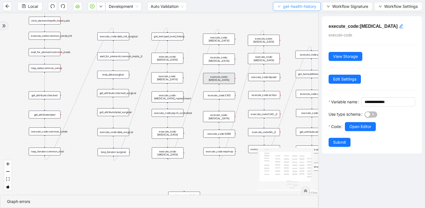
click at [290, 4] on span "get-health-history" at bounding box center [299, 6] width 33 height 6
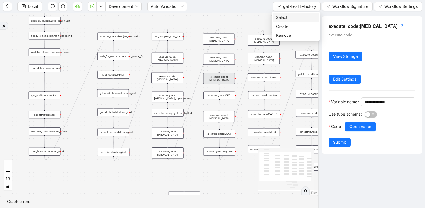
click at [280, 15] on span "Select" at bounding box center [296, 17] width 40 height 6
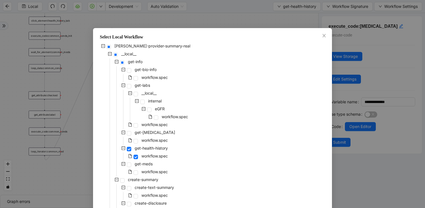
scroll to position [64, 0]
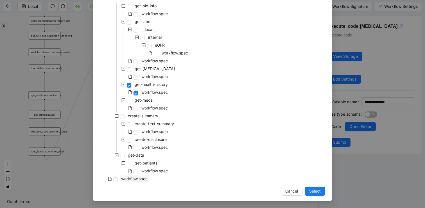
click at [139, 181] on span "workflow.spec" at bounding box center [134, 179] width 26 height 5
click at [310, 189] on span "Select" at bounding box center [315, 191] width 12 height 6
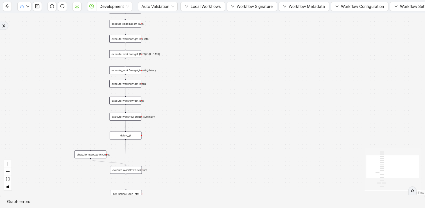
drag, startPoint x: 149, startPoint y: 97, endPoint x: 225, endPoint y: 100, distance: 76.2
click at [225, 100] on div "success fallback trigger execute_workflow:get_bio_info execute_workflow:get_lab…" at bounding box center [212, 104] width 425 height 182
drag, startPoint x: 193, startPoint y: 81, endPoint x: 200, endPoint y: 96, distance: 16.4
click at [200, 96] on div "success fallback trigger execute_workflow:get_bio_info execute_workflow:get_lab…" at bounding box center [212, 104] width 425 height 182
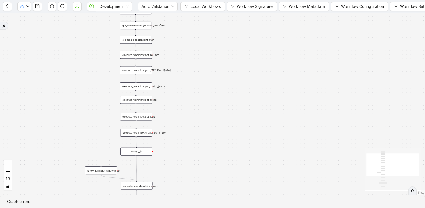
click at [114, 52] on div "success fallback trigger execute_workflow:get_bio_info execute_workflow:get_lab…" at bounding box center [212, 104] width 425 height 182
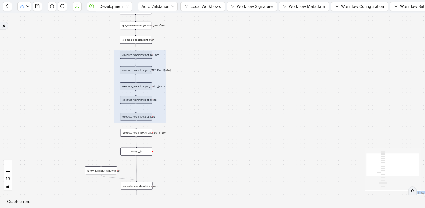
drag, startPoint x: 114, startPoint y: 50, endPoint x: 166, endPoint y: 123, distance: 90.5
click at [166, 123] on div "success fallback trigger execute_workflow:get_bio_info execute_workflow:get_lab…" at bounding box center [212, 104] width 425 height 182
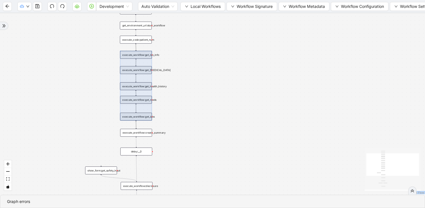
click at [145, 136] on div "execute_workflow:create_summary" at bounding box center [136, 133] width 32 height 8
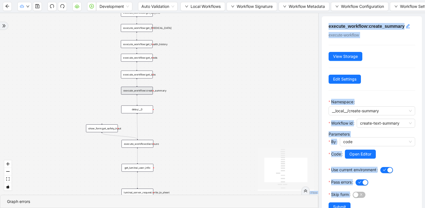
drag, startPoint x: 170, startPoint y: 148, endPoint x: 171, endPoint y: 106, distance: 41.9
click at [171, 106] on div "success fallback trigger execute_workflow:get_bio_info execute_workflow:get_lab…" at bounding box center [159, 104] width 318 height 182
click at [342, 95] on div "execute_workflow:create_summary execute-workflow View Storage Edit Settings Nam…" at bounding box center [372, 117] width 100 height 202
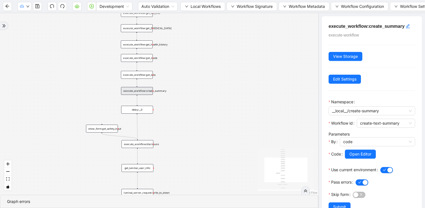
click at [148, 145] on div "execute_workflow:disclosure" at bounding box center [137, 144] width 32 height 8
click at [233, 101] on div "success fallback trigger execute_workflow:get_bio_info execute_workflow:get_lab…" at bounding box center [159, 104] width 318 height 182
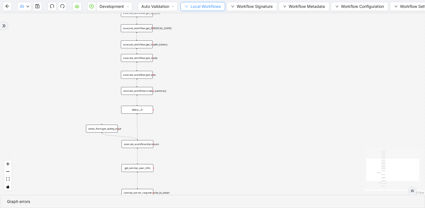
click at [190, 6] on button "Local Workflows" at bounding box center [202, 6] width 45 height 9
click at [187, 14] on li "Select" at bounding box center [203, 17] width 43 height 9
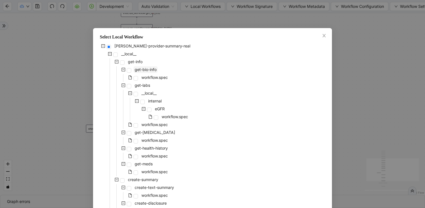
click at [153, 71] on span "get-bio-info" at bounding box center [146, 69] width 22 height 5
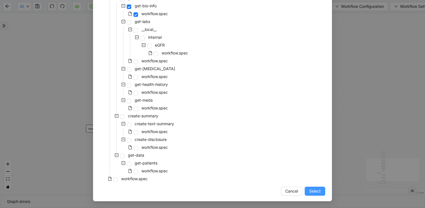
click at [320, 191] on span "Select" at bounding box center [315, 191] width 12 height 6
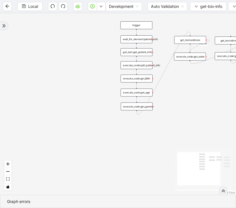
click at [187, 108] on div "onError trigger get_text:get_patient_info execute_code:get_BMI execute_code:get…" at bounding box center [118, 104] width 236 height 182
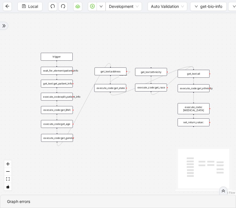
drag, startPoint x: 184, startPoint y: 108, endPoint x: 104, endPoint y: 140, distance: 86.0
click at [104, 140] on div "onError trigger get_text:get_patient_info execute_code:get_BMI execute_code:get…" at bounding box center [118, 104] width 236 height 182
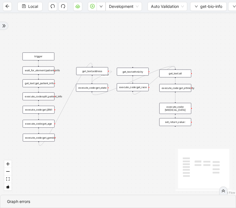
drag, startPoint x: 143, startPoint y: 125, endPoint x: 127, endPoint y: 125, distance: 16.6
click at [127, 125] on div "onError trigger get_text:get_patient_info execute_code:get_BMI execute_code:get…" at bounding box center [118, 104] width 236 height 182
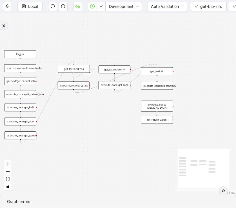
drag, startPoint x: 140, startPoint y: 121, endPoint x: 120, endPoint y: 118, distance: 20.7
click at [120, 118] on div "onError trigger get_text:get_patient_info execute_code:get_BMI execute_code:get…" at bounding box center [118, 104] width 236 height 182
click at [79, 87] on div "execute_code:get_state" at bounding box center [72, 85] width 32 height 8
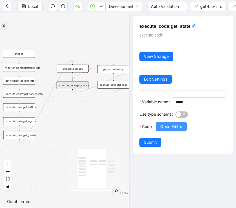
click at [167, 130] on span "Open Editor" at bounding box center [171, 127] width 22 height 6
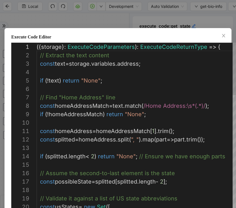
scroll to position [84, 0]
click at [137, 19] on div "Execute Code Editor 15 16 17 18 19 20 14 13 12 11 10 9 8 7 6 5 4 3 2 1 // Assum…" at bounding box center [118, 104] width 236 height 208
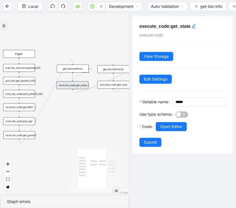
click at [82, 101] on div "onError trigger get_text:get_patient_info execute_code:get_BMI execute_code:get…" at bounding box center [64, 104] width 129 height 182
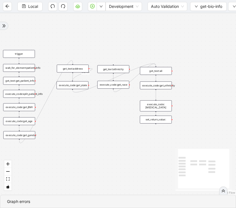
click at [122, 82] on div "execute_code:get_race" at bounding box center [113, 85] width 32 height 8
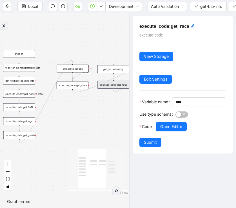
click at [96, 103] on div "onError trigger get_text:get_patient_info execute_code:get_BMI execute_code:get…" at bounding box center [64, 104] width 129 height 182
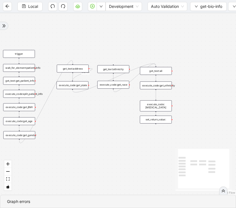
click at [150, 90] on div "onError trigger get_text:get_patient_info execute_code:get_BMI execute_code:get…" at bounding box center [118, 104] width 236 height 182
click at [150, 88] on div "execute_code:get_ethnicity" at bounding box center [156, 86] width 32 height 8
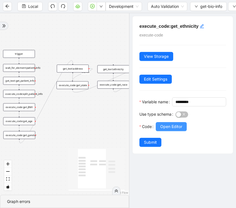
click at [180, 130] on span "Open Editor" at bounding box center [171, 127] width 22 height 6
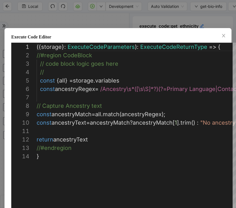
click at [145, 21] on div "**********" at bounding box center [118, 104] width 236 height 208
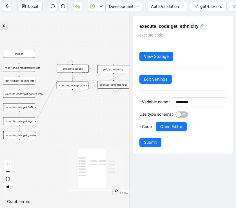
click at [86, 113] on div "onError trigger get_text:get_patient_info execute_code:get_BMI execute_code:get…" at bounding box center [64, 104] width 129 height 182
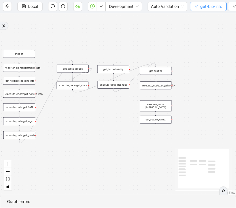
click at [203, 6] on span "get-bio-info" at bounding box center [211, 6] width 22 height 6
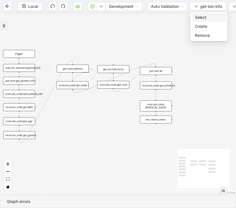
click at [197, 14] on span "Select" at bounding box center [209, 17] width 28 height 6
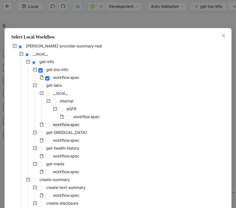
click at [71, 127] on span "workflow.spec" at bounding box center [66, 124] width 26 height 5
click at [67, 141] on span "workflow.spec" at bounding box center [66, 140] width 26 height 5
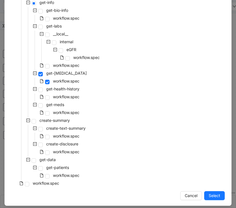
scroll to position [64, 0]
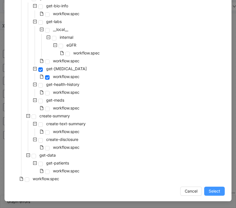
click at [210, 187] on button "Select" at bounding box center [214, 191] width 21 height 9
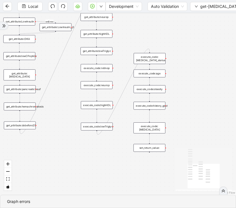
drag, startPoint x: 196, startPoint y: 146, endPoint x: 238, endPoint y: 168, distance: 46.9
click at [236, 168] on html "Local Development Auto Validation get-[MEDICAL_DATA] Workflow Signature Workflo…" at bounding box center [118, 104] width 236 height 208
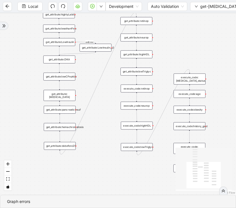
drag, startPoint x: 114, startPoint y: 108, endPoint x: 114, endPoint y: 130, distance: 21.9
click at [114, 130] on div "onError trigger set_return_value: get_text:text_area execute_code:[MEDICAL_DATA…" at bounding box center [118, 104] width 236 height 182
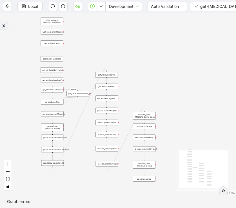
drag, startPoint x: 114, startPoint y: 130, endPoint x: 91, endPoint y: 136, distance: 23.9
click at [91, 136] on div "onError trigger set_return_value: get_text:text_area execute_code:[MEDICAL_DATA…" at bounding box center [118, 104] width 236 height 182
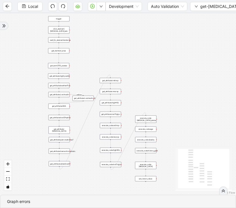
drag, startPoint x: 26, startPoint y: 95, endPoint x: 26, endPoint y: 100, distance: 4.5
click at [26, 100] on div "onError trigger set_return_value: get_text:text_area execute_code:[MEDICAL_DATA…" at bounding box center [118, 104] width 236 height 182
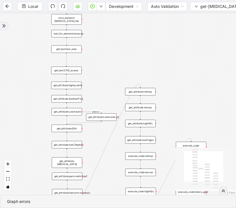
drag, startPoint x: 42, startPoint y: 56, endPoint x: 29, endPoint y: 81, distance: 27.8
click at [29, 81] on div "onError trigger set_return_value: get_text:text_area execute_code:[MEDICAL_DATA…" at bounding box center [118, 104] width 236 height 182
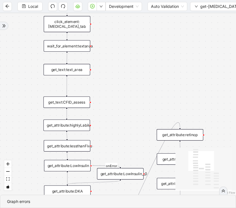
click at [67, 73] on div "get_text:text_area" at bounding box center [67, 70] width 46 height 12
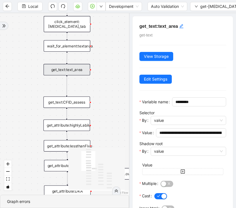
click at [105, 91] on div "onError trigger set_return_value: get_text:text_area execute_code:[MEDICAL_DATA…" at bounding box center [64, 104] width 129 height 182
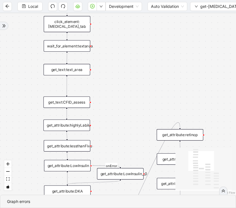
click at [76, 103] on div "get_text:CFID_assess" at bounding box center [66, 103] width 46 height 12
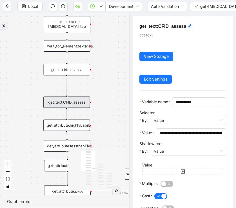
click at [28, 130] on div "onError trigger set_return_value: get_text:text_area execute_code:[MEDICAL_DATA…" at bounding box center [64, 104] width 129 height 182
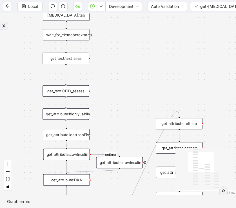
drag, startPoint x: 36, startPoint y: 127, endPoint x: 30, endPoint y: 79, distance: 48.5
click at [30, 79] on div "onError trigger set_return_value: get_text:text_area execute_code:[MEDICAL_DATA…" at bounding box center [118, 104] width 236 height 182
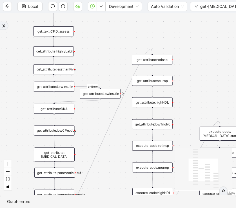
drag, startPoint x: 33, startPoint y: 95, endPoint x: 26, endPoint y: 56, distance: 39.4
click at [26, 56] on div "onError trigger set_return_value: get_text:text_area execute_code:[MEDICAL_DATA…" at bounding box center [118, 104] width 236 height 182
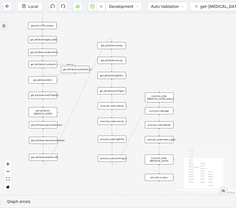
click at [117, 110] on div "onError trigger set_return_value: get_text:text_area execute_code:[MEDICAL_DATA…" at bounding box center [118, 104] width 236 height 182
click at [117, 107] on div "execute_code:retinop" at bounding box center [112, 106] width 28 height 7
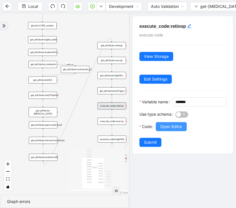
click at [178, 130] on span "Open Editor" at bounding box center [171, 127] width 22 height 6
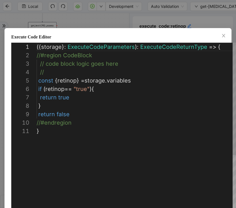
scroll to position [84, 0]
click at [159, 24] on div "**********" at bounding box center [118, 104] width 236 height 208
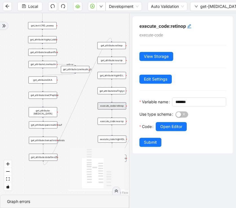
click at [78, 139] on div "onError trigger set_return_value: get_text:text_area execute_code:[MEDICAL_DATA…" at bounding box center [64, 104] width 129 height 182
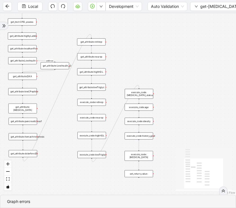
drag, startPoint x: 87, startPoint y: 128, endPoint x: 53, endPoint y: 122, distance: 34.3
click at [53, 122] on div "onError trigger set_return_value: get_text:text_area execute_code:[MEDICAL_DATA…" at bounding box center [118, 104] width 236 height 182
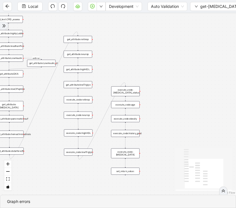
drag, startPoint x: 103, startPoint y: 102, endPoint x: 82, endPoint y: 99, distance: 20.7
click at [82, 99] on div "onError trigger set_return_value: get_text:text_area execute_code:[MEDICAL_DATA…" at bounding box center [118, 104] width 236 height 182
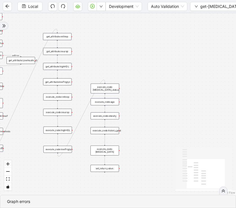
click at [112, 106] on div "onError trigger set_return_value: get_text:text_area execute_code:[MEDICAL_DATA…" at bounding box center [118, 104] width 236 height 182
click at [114, 101] on div "execute_code:age" at bounding box center [105, 101] width 28 height 7
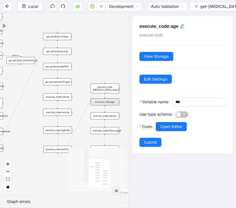
click at [116, 72] on div "onError trigger set_return_value: get_text:text_area execute_code:[MEDICAL_DATA…" at bounding box center [64, 104] width 129 height 182
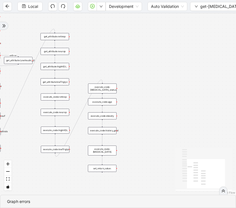
drag, startPoint x: 119, startPoint y: 72, endPoint x: 82, endPoint y: 71, distance: 36.6
click at [82, 71] on div "onError trigger set_return_value: get_text:text_area execute_code:[MEDICAL_DATA…" at bounding box center [118, 104] width 236 height 182
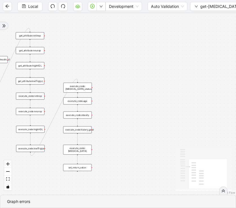
drag, startPoint x: 100, startPoint y: 84, endPoint x: 110, endPoint y: 84, distance: 10.4
click at [110, 84] on div "onError trigger set_return_value: get_text:text_area execute_code:[MEDICAL_DATA…" at bounding box center [118, 104] width 236 height 182
click at [90, 89] on div "execute_code:[MEDICAL_DATA]_status" at bounding box center [79, 88] width 28 height 10
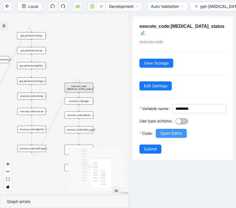
click at [172, 135] on span "Open Editor" at bounding box center [171, 133] width 22 height 6
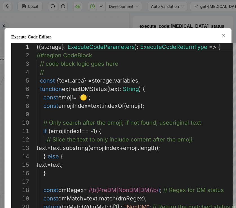
click at [143, 7] on div "Execute Code Editor 11 12 13 14 15 16 17 18 19 20 10 9 8 7 6 5 4 3 2 1 if ( emo…" at bounding box center [118, 104] width 236 height 208
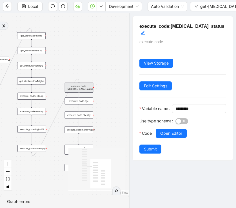
click at [85, 100] on div "execute_code:age" at bounding box center [79, 101] width 28 height 7
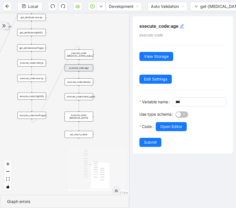
drag, startPoint x: 102, startPoint y: 100, endPoint x: 101, endPoint y: 71, distance: 29.3
click at [101, 71] on div "onError trigger set_return_value: get_text:text_area execute_code:[MEDICAL_DATA…" at bounding box center [64, 104] width 129 height 182
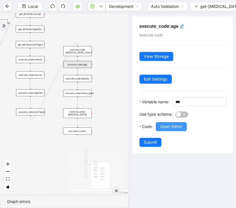
click at [176, 130] on span "Open Editor" at bounding box center [171, 127] width 22 height 6
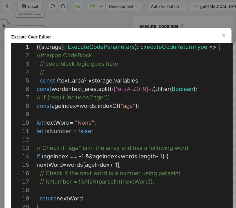
click at [145, 23] on div "Execute Code Editor 4 5 6 7 8 9 10 11 12 13 14 15 16 17 18 19 20 3 2 1 // const…" at bounding box center [118, 104] width 236 height 208
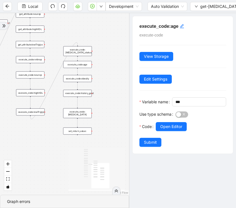
click at [82, 78] on div "execute_code:obesity" at bounding box center [77, 78] width 28 height 7
click at [173, 130] on span "Open Editor" at bounding box center [171, 127] width 22 height 6
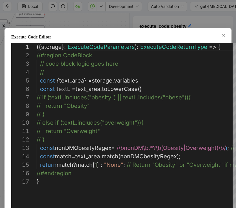
click at [147, 22] on div "Execute Code Editor 1 2 3 4 5 6 7 8 9 10 11 12 13 14 15 16 17 ({ storage }: Exe…" at bounding box center [118, 104] width 236 height 208
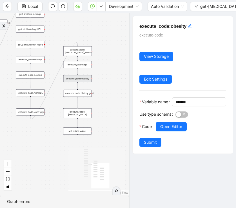
click at [81, 92] on div "execute_code:history_gest" at bounding box center [77, 93] width 28 height 7
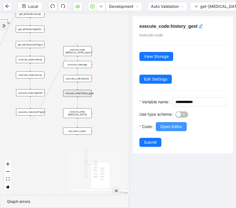
click at [165, 130] on span "Open Editor" at bounding box center [171, 127] width 22 height 6
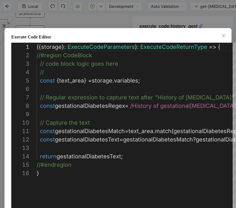
click at [117, 17] on div "Execute Code Editor 1 2 3 4 5 6 7 8 9 10 11 12 13 14 15 16 ({ storage }: Execut…" at bounding box center [118, 104] width 236 height 208
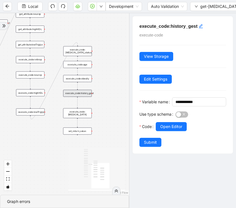
click at [84, 113] on div "execute_code:[MEDICAL_DATA]" at bounding box center [77, 113] width 28 height 10
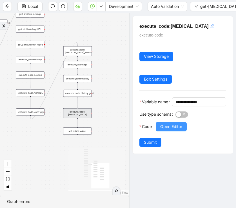
click at [177, 130] on span "Open Editor" at bounding box center [171, 127] width 22 height 6
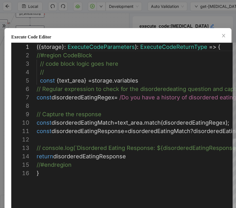
scroll to position [76, 0]
click at [143, 15] on div "Execute Code Editor 1 2 3 4 5 6 7 8 9 10 11 12 13 14 15 16 ({ storage }: Execut…" at bounding box center [118, 104] width 236 height 208
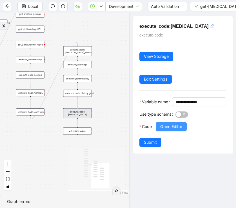
click at [168, 130] on span "Open Editor" at bounding box center [171, 127] width 22 height 6
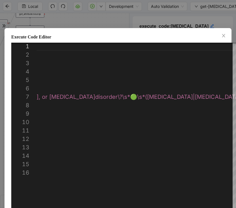
click at [165, 20] on div "Execute Code Editor 1 2 3 4 5 6 7 8 9 10 11 12 13 14 15 16 ({ storage }: Execut…" at bounding box center [118, 104] width 236 height 208
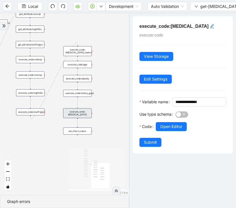
click at [109, 62] on div "onError trigger set_return_value: get_text:text_area execute_code:[MEDICAL_DATA…" at bounding box center [64, 104] width 129 height 182
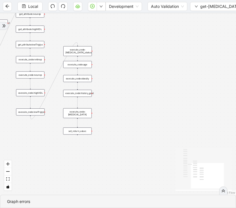
drag, startPoint x: 118, startPoint y: 58, endPoint x: 157, endPoint y: 64, distance: 38.7
click at [157, 64] on div "onError trigger set_return_value: get_text:text_area execute_code:[MEDICAL_DATA…" at bounding box center [118, 104] width 236 height 182
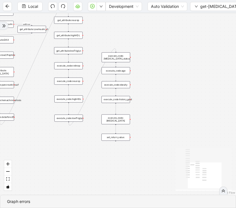
click at [142, 73] on div "onError trigger set_return_value: get_text:text_area execute_code:[MEDICAL_DATA…" at bounding box center [118, 104] width 236 height 182
click at [197, 9] on button "get-[MEDICAL_DATA]" at bounding box center [217, 6] width 55 height 9
click at [197, 18] on span "Select" at bounding box center [210, 17] width 30 height 6
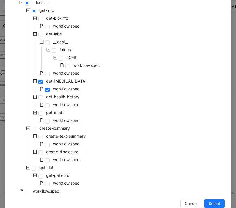
scroll to position [63, 0]
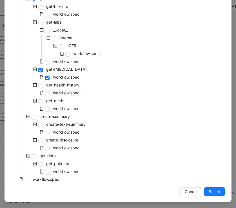
click at [75, 93] on span "workflow.spec" at bounding box center [66, 93] width 26 height 5
click at [218, 193] on span "Select" at bounding box center [214, 192] width 12 height 6
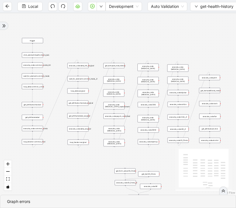
drag, startPoint x: 127, startPoint y: 154, endPoint x: 127, endPoint y: 148, distance: 5.6
click at [127, 148] on div "trigger get_attribute:checked get_attribute:label loop_iterator:common_med wait…" at bounding box center [118, 104] width 236 height 182
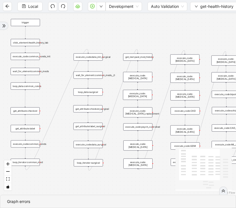
click at [28, 70] on div "wait_for_element:common_meds" at bounding box center [25, 71] width 29 height 7
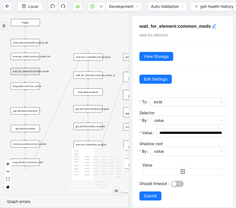
click at [28, 83] on div "loop_data:common_conds" at bounding box center [25, 86] width 29 height 7
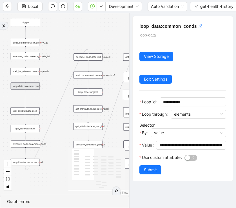
click at [51, 92] on div "trigger get_attribute:checked get_attribute:label loop_iterator:common_med wait…" at bounding box center [64, 104] width 129 height 182
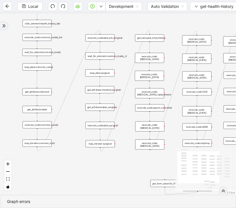
drag, startPoint x: 51, startPoint y: 92, endPoint x: 67, endPoint y: 70, distance: 26.9
click at [67, 70] on div "trigger get_attribute:checked get_attribute:label loop_iterator:common_med wait…" at bounding box center [118, 104] width 236 height 182
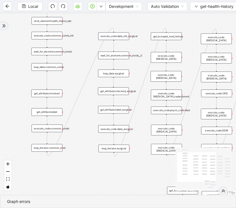
drag, startPoint x: 50, startPoint y: 84, endPoint x: 66, endPoint y: 81, distance: 16.1
click at [66, 81] on div "trigger get_attribute:checked get_attribute:label loop_iterator:common_med wait…" at bounding box center [118, 104] width 236 height 182
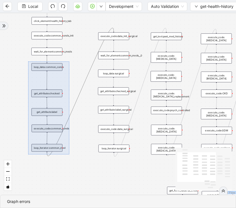
drag, startPoint x: 28, startPoint y: 62, endPoint x: 69, endPoint y: 159, distance: 105.6
click at [69, 159] on div "trigger get_attribute:checked get_attribute:label loop_iterator:common_med wait…" at bounding box center [118, 104] width 236 height 182
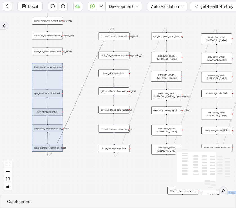
click at [77, 141] on div "trigger get_attribute:checked get_attribute:label loop_iterator:common_med wait…" at bounding box center [118, 104] width 236 height 182
click at [69, 137] on div "trigger get_attribute:checked get_attribute:label loop_iterator:common_med wait…" at bounding box center [118, 104] width 236 height 182
click at [75, 142] on div "trigger get_attribute:checked get_attribute:label loop_iterator:common_med wait…" at bounding box center [118, 104] width 236 height 182
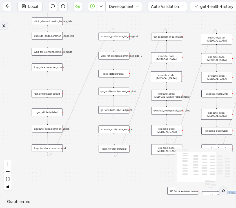
click at [57, 128] on div "execute_code:common_conds" at bounding box center [47, 129] width 31 height 8
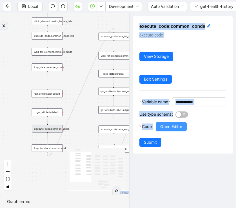
click at [179, 130] on span "Open Editor" at bounding box center [171, 127] width 22 height 6
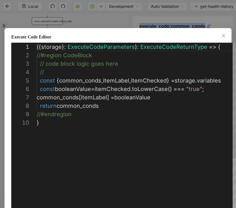
scroll to position [76, 0]
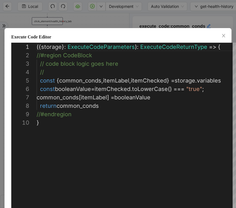
click at [125, 15] on div "**********" at bounding box center [118, 104] width 236 height 208
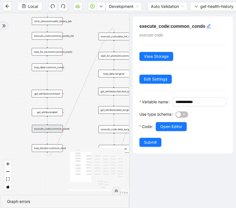
click at [84, 61] on div "trigger get_attribute:checked get_attribute:label loop_iterator:common_med wait…" at bounding box center [64, 104] width 129 height 182
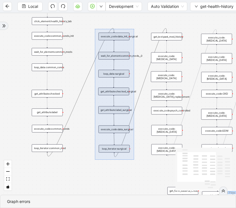
drag, startPoint x: 96, startPoint y: 30, endPoint x: 134, endPoint y: 160, distance: 135.9
click at [134, 160] on div "trigger get_attribute:checked get_attribute:label loop_iterator:common_med wait…" at bounding box center [118, 104] width 236 height 182
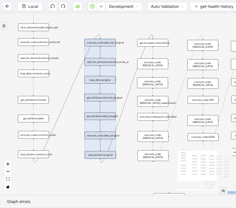
drag, startPoint x: 85, startPoint y: 155, endPoint x: 72, endPoint y: 162, distance: 15.1
click at [72, 162] on div "trigger get_attribute:checked get_attribute:label loop_iterator:common_med wait…" at bounding box center [118, 104] width 236 height 182
click at [74, 161] on div "trigger get_attribute:checked get_attribute:label loop_iterator:common_med wait…" at bounding box center [118, 104] width 236 height 182
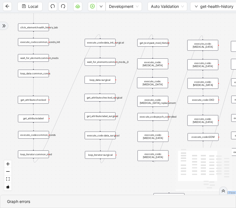
drag, startPoint x: 77, startPoint y: 151, endPoint x: 64, endPoint y: 152, distance: 13.8
click at [64, 152] on div "trigger get_attribute:checked get_attribute:label loop_iterator:common_med wait…" at bounding box center [118, 104] width 236 height 182
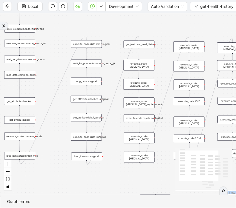
drag, startPoint x: 114, startPoint y: 148, endPoint x: 94, endPoint y: 148, distance: 19.4
click at [95, 148] on div "trigger get_attribute:checked get_attribute:label loop_iterator:common_med wait…" at bounding box center [118, 104] width 236 height 182
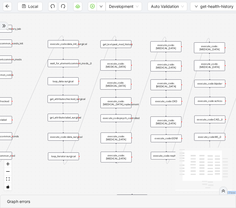
drag, startPoint x: 95, startPoint y: 148, endPoint x: 78, endPoint y: 151, distance: 16.9
click at [78, 151] on div "trigger get_attribute:checked get_attribute:label loop_iterator:common_med wait…" at bounding box center [118, 104] width 236 height 182
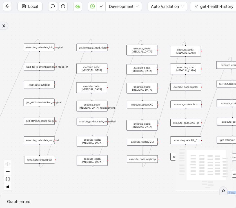
drag, startPoint x: 78, startPoint y: 151, endPoint x: 59, endPoint y: 150, distance: 18.9
click at [59, 150] on div "trigger get_attribute:checked get_attribute:label loop_iterator:common_med wait…" at bounding box center [118, 104] width 236 height 182
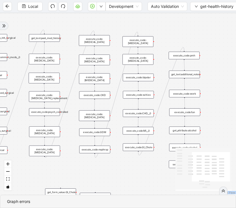
drag, startPoint x: 109, startPoint y: 60, endPoint x: 70, endPoint y: 52, distance: 40.2
click at [69, 52] on div "trigger get_attribute:checked get_attribute:label loop_iterator:common_med wait…" at bounding box center [118, 104] width 236 height 182
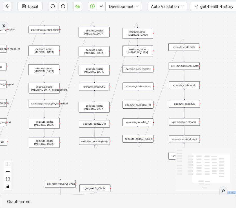
drag, startPoint x: 112, startPoint y: 168, endPoint x: 112, endPoint y: 159, distance: 8.5
click at [112, 159] on div "trigger get_attribute:checked get_attribute:label loop_iterator:common_med wait…" at bounding box center [118, 104] width 236 height 182
click at [55, 49] on div "execute_code:[MEDICAL_DATA]" at bounding box center [43, 50] width 31 height 11
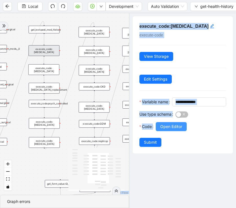
click at [179, 130] on span "Open Editor" at bounding box center [171, 127] width 22 height 6
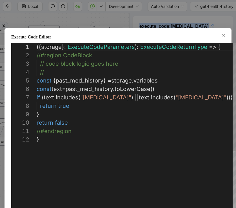
scroll to position [84, 0]
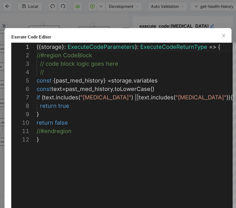
click at [171, 4] on div "**********" at bounding box center [118, 104] width 236 height 208
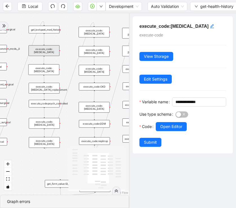
click at [53, 89] on div "execute_code:[MEDICAL_DATA]_replacement" at bounding box center [44, 88] width 31 height 11
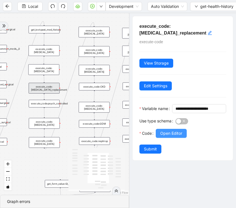
click at [164, 137] on span "Open Editor" at bounding box center [171, 133] width 22 height 6
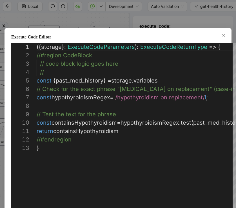
click at [144, 19] on div "**********" at bounding box center [118, 104] width 236 height 208
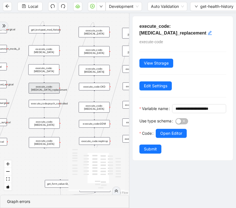
click at [54, 107] on div "trigger get_attribute:checked get_attribute:label loop_iterator:common_med wait…" at bounding box center [64, 104] width 129 height 182
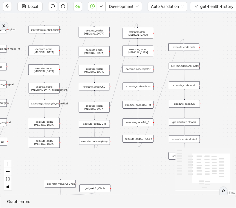
click at [50, 103] on div "execute_code:psych_controlled" at bounding box center [44, 104] width 31 height 8
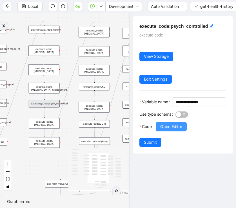
click at [171, 130] on span "Open Editor" at bounding box center [171, 127] width 22 height 6
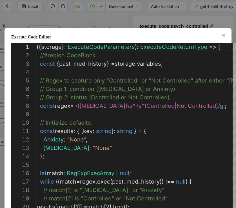
click at [126, 25] on div "Execute Code Editor 4 5 6 7 8 9 10 11 12 13 14 15 16 17 18 19 20 3 2 1 // Regex…" at bounding box center [118, 104] width 236 height 208
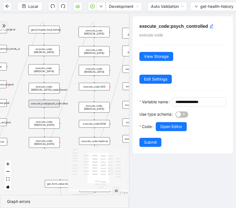
click at [55, 123] on div "execute_code:[MEDICAL_DATA]" at bounding box center [44, 123] width 31 height 11
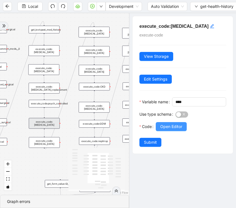
click at [177, 130] on span "Open Editor" at bounding box center [171, 127] width 22 height 6
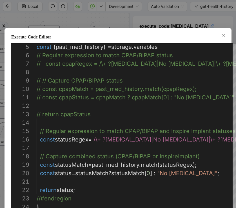
click at [98, 16] on div "Execute Code Editor 5 6 7 8 9 10 11 12 13 14 15 16 17 18 19 20 21 22 23 24 cons…" at bounding box center [118, 104] width 236 height 208
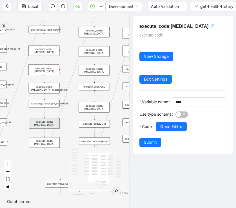
click at [55, 143] on div "execute_code:[MEDICAL_DATA]" at bounding box center [44, 142] width 31 height 11
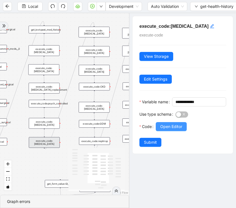
click at [177, 130] on span "Open Editor" at bounding box center [171, 127] width 22 height 6
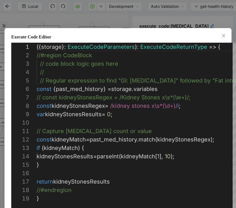
click at [159, 19] on div "Execute Code Editor 1 2 3 4 5 6 7 8 9 10 11 12 13 14 15 16 17 18 19 ({ storage …" at bounding box center [118, 104] width 236 height 208
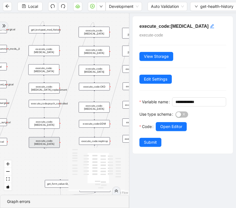
click at [100, 33] on div "execute_code:[MEDICAL_DATA]" at bounding box center [93, 32] width 31 height 11
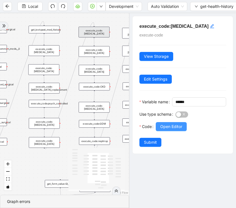
click at [167, 130] on span "Open Editor" at bounding box center [171, 127] width 22 height 6
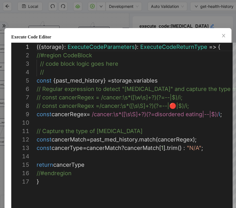
click at [129, 12] on div "Execute Code Editor 1 2 3 4 5 6 7 8 9 10 11 12 13 14 15 16 17 ({ storage }: Exe…" at bounding box center [118, 104] width 236 height 208
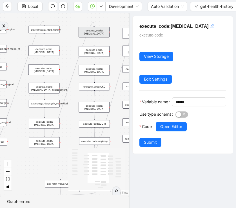
click at [94, 50] on div "execute_code:[MEDICAL_DATA]" at bounding box center [93, 51] width 31 height 11
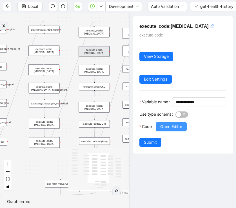
click at [165, 130] on span "Open Editor" at bounding box center [171, 127] width 22 height 6
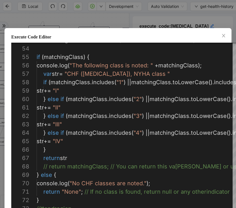
click at [136, 15] on div "Execute Code Editor 57 58 59 60 61 62 63 64 65 66 67 68 69 70 71 72 73 56 55 54…" at bounding box center [118, 104] width 236 height 208
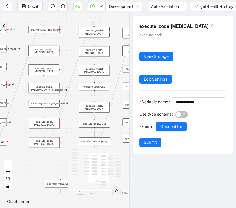
click at [100, 69] on div "execute_code:[MEDICAL_DATA]" at bounding box center [94, 70] width 31 height 11
click at [173, 130] on span "Open Editor" at bounding box center [171, 127] width 22 height 6
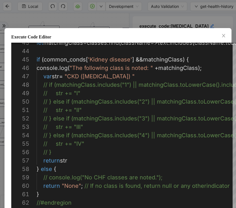
click at [108, 21] on div "Execute Code Editor 44 45 46 47 48 49 50 51 52 53 54 55 56 57 58 59 60 61 62 63…" at bounding box center [118, 104] width 236 height 208
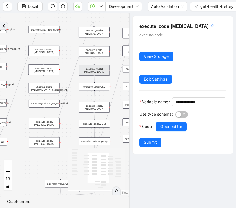
click at [98, 52] on div "execute_code:[MEDICAL_DATA]" at bounding box center [93, 51] width 31 height 11
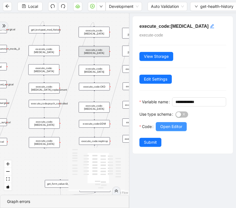
click at [171, 131] on button "Open Editor" at bounding box center [170, 126] width 31 height 9
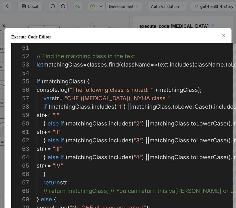
click at [144, 26] on div "Execute Code Editor 58 59 60 61 62 63 64 65 66 67 68 69 70 57 56 55 54 53 52 51…" at bounding box center [118, 104] width 236 height 208
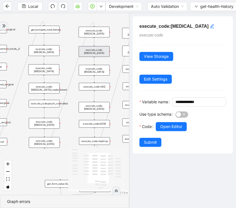
click at [90, 87] on div "execute_code:CKD" at bounding box center [94, 87] width 31 height 8
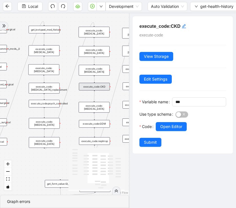
click at [87, 109] on div "execute_code:[MEDICAL_DATA]" at bounding box center [93, 107] width 31 height 11
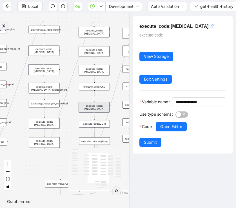
click at [100, 86] on div "execute_code:CKD" at bounding box center [94, 87] width 31 height 8
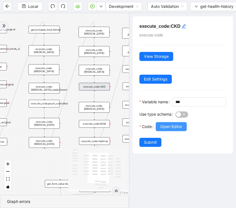
click at [168, 130] on span "Open Editor" at bounding box center [171, 127] width 22 height 6
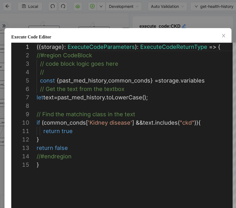
click at [139, 21] on div "**********" at bounding box center [118, 104] width 236 height 208
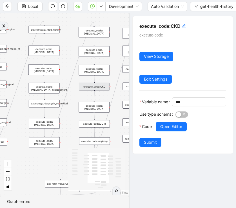
click at [72, 107] on div "trigger get_attribute:checked get_attribute:label loop_iterator:common_med wait…" at bounding box center [64, 104] width 129 height 182
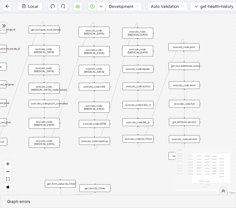
drag, startPoint x: 72, startPoint y: 107, endPoint x: 55, endPoint y: 107, distance: 17.4
click at [55, 107] on div "trigger get_attribute:checked get_attribute:label loop_iterator:common_med wait…" at bounding box center [118, 104] width 236 height 182
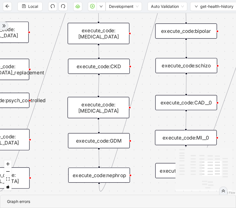
click at [74, 105] on div "execute_code:[MEDICAL_DATA]" at bounding box center [98, 107] width 62 height 21
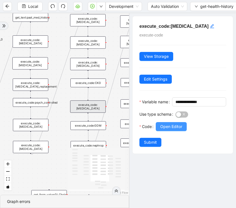
click at [169, 130] on span "Open Editor" at bounding box center [171, 127] width 22 height 6
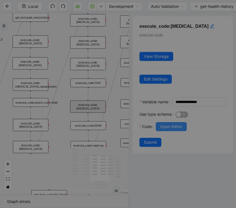
scroll to position [76, 0]
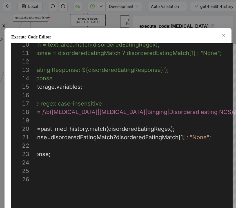
click at [160, 20] on div "Execute Code Editor 10 11 12 13 14 15 16 17 18 19 20 21 22 23 24 25 26 // const…" at bounding box center [118, 104] width 236 height 208
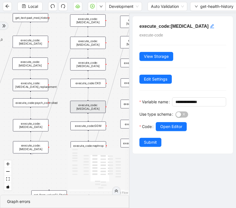
click at [57, 122] on div "trigger get_attribute:checked get_attribute:label loop_iterator:common_med wait…" at bounding box center [64, 104] width 129 height 182
click at [64, 120] on div "trigger get_attribute:checked get_attribute:label loop_iterator:common_med wait…" at bounding box center [64, 104] width 129 height 182
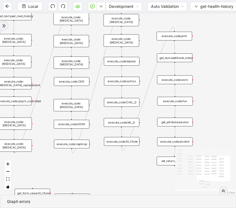
drag, startPoint x: 67, startPoint y: 121, endPoint x: 44, endPoint y: 119, distance: 22.9
click at [44, 119] on div "trigger get_attribute:checked get_attribute:label loop_iterator:common_med wait…" at bounding box center [118, 104] width 236 height 182
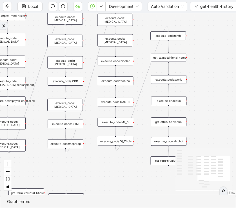
click at [65, 123] on div "execute_code:GDM" at bounding box center [65, 124] width 35 height 9
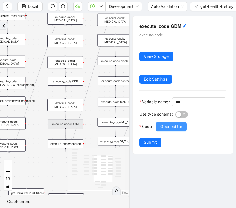
click at [174, 131] on button "Open Editor" at bounding box center [170, 126] width 31 height 9
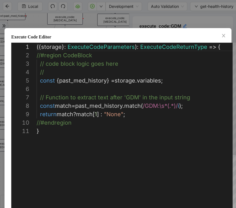
scroll to position [84, 0]
click at [138, 17] on div "**********" at bounding box center [118, 104] width 236 height 208
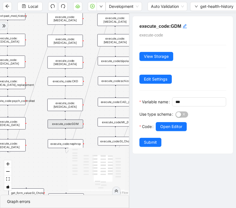
click at [88, 132] on div "trigger get_attribute:checked get_attribute:label loop_iterator:common_med wait…" at bounding box center [64, 104] width 129 height 182
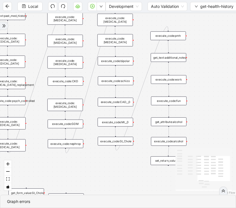
click at [73, 144] on div "execute_code:nephrop" at bounding box center [65, 143] width 35 height 9
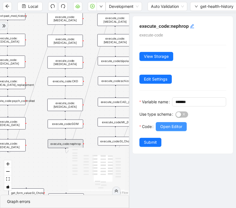
click at [172, 130] on span "Open Editor" at bounding box center [171, 127] width 22 height 6
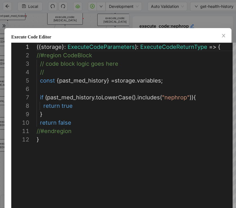
click at [155, 19] on div "**********" at bounding box center [118, 104] width 236 height 208
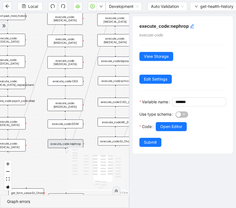
click at [93, 46] on div "trigger get_attribute:checked get_attribute:label loop_iterator:common_med wait…" at bounding box center [64, 104] width 129 height 182
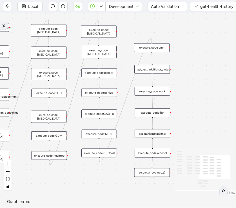
drag, startPoint x: 91, startPoint y: 27, endPoint x: 73, endPoint y: 39, distance: 21.1
click at [73, 39] on div "trigger get_attribute:checked get_attribute:label loop_iterator:common_med wait…" at bounding box center [118, 104] width 236 height 182
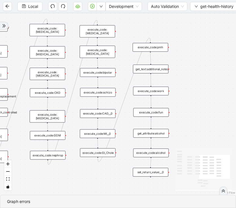
click at [90, 30] on div "execute_code:[MEDICAL_DATA]" at bounding box center [97, 31] width 35 height 12
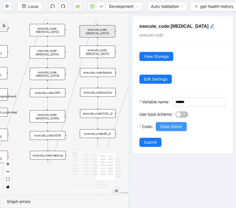
click at [179, 130] on span "Open Editor" at bounding box center [171, 127] width 22 height 6
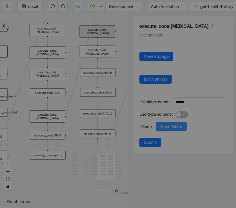
scroll to position [76, 0]
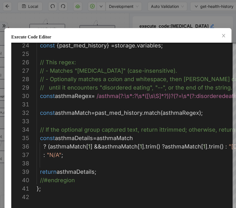
click at [124, 15] on div "Execute Code Editor 24 25 26 27 28 29 30 31 32 33 34 35 36 37 38 39 40 41 42 co…" at bounding box center [118, 104] width 236 height 208
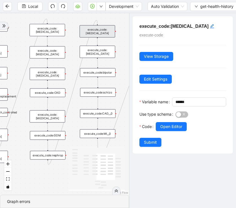
click at [103, 52] on div "execute_code:[MEDICAL_DATA]" at bounding box center [97, 52] width 35 height 12
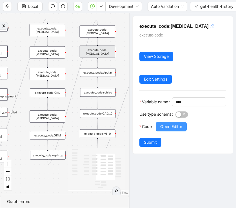
click at [174, 130] on span "Open Editor" at bounding box center [171, 127] width 22 height 6
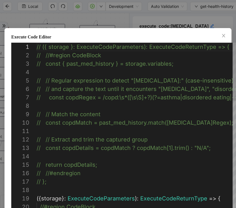
scroll to position [84, 0]
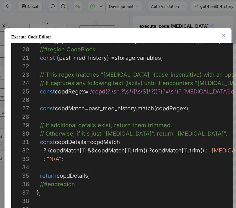
click at [168, 21] on div "Execute Code Editor 19 20 21 22 23 24 25 26 27 28 29 30 31 32 33 34 35 36 37 38…" at bounding box center [118, 104] width 236 height 208
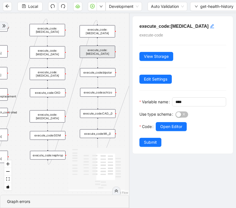
click at [121, 57] on div "trigger get_attribute:checked get_attribute:label loop_iterator:common_med wait…" at bounding box center [64, 104] width 129 height 182
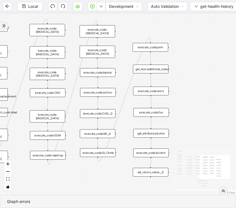
click at [119, 74] on div "trigger get_attribute:checked get_attribute:label loop_iterator:common_med wait…" at bounding box center [118, 104] width 236 height 182
click at [109, 74] on div "execute_code:bipolar" at bounding box center [97, 72] width 35 height 9
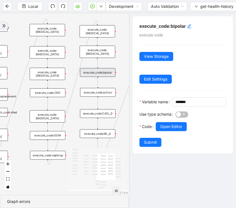
drag, startPoint x: 117, startPoint y: 78, endPoint x: 90, endPoint y: 73, distance: 27.7
click at [89, 73] on div "trigger get_attribute:checked get_attribute:label loop_iterator:common_med wait…" at bounding box center [64, 104] width 129 height 182
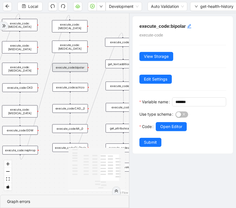
click at [94, 76] on div "trigger get_attribute:checked get_attribute:label loop_iterator:common_med wait…" at bounding box center [64, 104] width 129 height 182
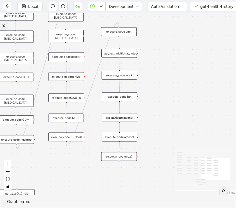
drag, startPoint x: 94, startPoint y: 76, endPoint x: 90, endPoint y: 66, distance: 11.4
click at [90, 66] on div "trigger get_attribute:checked get_attribute:label loop_iterator:common_med wait…" at bounding box center [118, 104] width 236 height 182
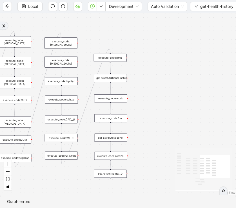
click at [71, 121] on div "execute_code:CAD__0" at bounding box center [61, 120] width 33 height 8
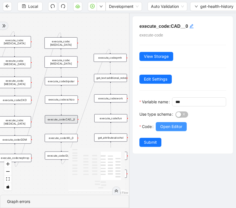
click at [181, 131] on button "Open Editor" at bounding box center [170, 126] width 31 height 9
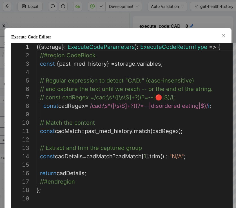
click at [160, 19] on div "Execute Code Editor 1 2 3 4 5 6 7 8 9 10 11 12 13 14 15 16 17 18 19 ({ storage …" at bounding box center [118, 104] width 236 height 208
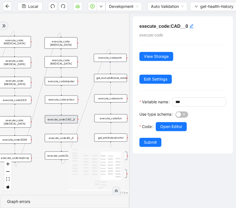
click at [65, 143] on div "trigger get_attribute:checked get_attribute:label loop_iterator:common_med wait…" at bounding box center [64, 104] width 129 height 182
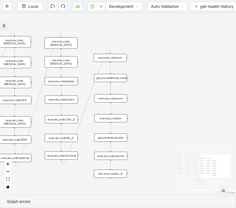
click at [71, 136] on div "execute_code:MI__0" at bounding box center [61, 138] width 33 height 8
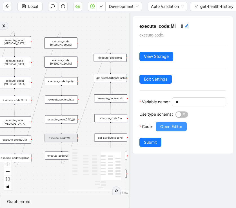
click at [174, 130] on span "Open Editor" at bounding box center [171, 127] width 22 height 6
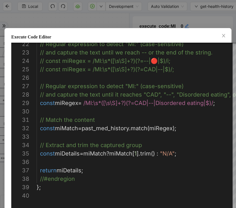
click at [149, 15] on div "Execute Code Editor 22 23 24 25 26 27 28 29 30 31 32 33 34 35 36 37 38 39 40 //…" at bounding box center [118, 104] width 236 height 208
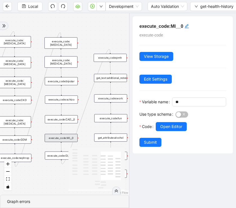
click at [46, 133] on div "trigger get_attribute:checked get_attribute:label loop_iterator:common_med wait…" at bounding box center [64, 104] width 129 height 182
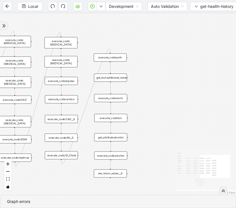
drag, startPoint x: 169, startPoint y: 106, endPoint x: 169, endPoint y: 93, distance: 13.2
click at [169, 93] on div "trigger get_attribute:checked get_attribute:label loop_iterator:common_med wait…" at bounding box center [118, 104] width 236 height 182
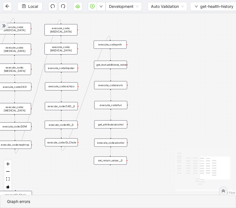
click at [73, 141] on div "execute_code:GI_Chole" at bounding box center [61, 143] width 33 height 8
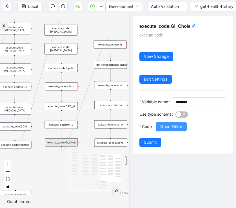
click at [180, 130] on span "Open Editor" at bounding box center [171, 127] width 22 height 6
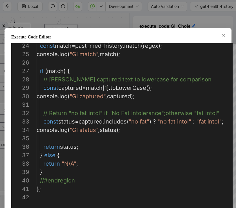
click at [148, 18] on div "Execute Code Editor 24 25 26 27 28 29 30 31 32 33 34 35 36 37 38 39 40 41 42 co…" at bounding box center [118, 104] width 236 height 208
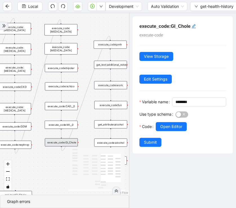
click at [64, 175] on div "trigger get_attribute:checked get_attribute:label loop_iterator:common_med wait…" at bounding box center [64, 104] width 129 height 182
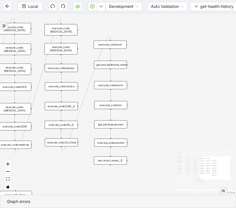
click at [120, 83] on div "execute_code:work" at bounding box center [110, 85] width 33 height 8
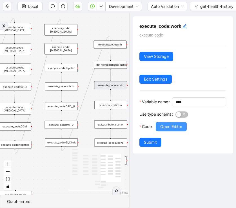
click at [171, 131] on button "Open Editor" at bounding box center [170, 126] width 31 height 9
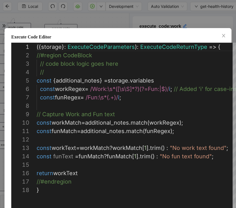
click at [152, 19] on div "Execute Code Editor 1 2 3 4 5 6 7 8 9 10 11 12 13 14 15 16 17 18 ({ storage }: …" at bounding box center [118, 104] width 236 height 208
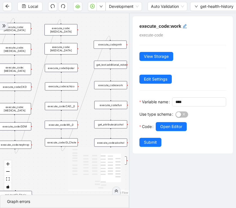
click at [112, 106] on div "execute_code:fun" at bounding box center [110, 105] width 33 height 8
click at [178, 130] on span "Open Editor" at bounding box center [171, 127] width 22 height 6
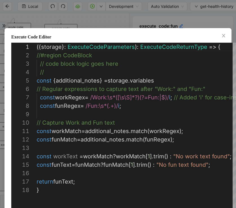
click at [172, 19] on div "Execute Code Editor 1 2 3 4 5 6 7 8 9 10 11 12 13 14 15 16 17 18 ({ storage }: …" at bounding box center [118, 104] width 236 height 208
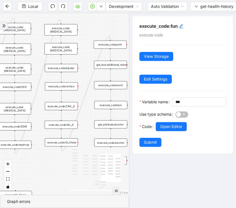
click at [110, 126] on div "get_attribute:alcohol" at bounding box center [110, 125] width 33 height 8
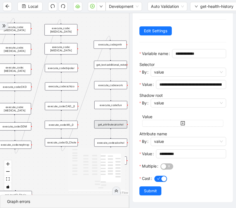
scroll to position [0, 0]
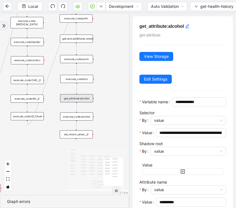
drag, startPoint x: 87, startPoint y: 130, endPoint x: 53, endPoint y: 104, distance: 42.5
click at [53, 104] on div "trigger get_attribute:checked get_attribute:label loop_iterator:common_med wait…" at bounding box center [64, 104] width 129 height 182
click at [71, 116] on div "execute_code:alcohol" at bounding box center [76, 117] width 33 height 8
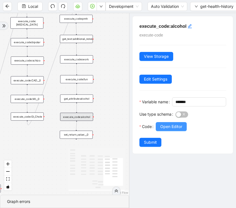
click at [170, 130] on span "Open Editor" at bounding box center [171, 127] width 22 height 6
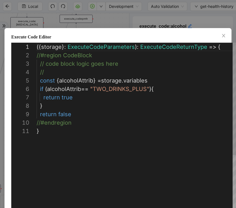
scroll to position [84, 0]
click at [146, 20] on div "**********" at bounding box center [118, 104] width 236 height 208
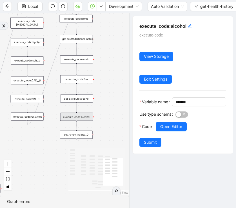
click at [117, 100] on div "trigger get_attribute:checked get_attribute:label loop_iterator:common_med wait…" at bounding box center [64, 104] width 129 height 182
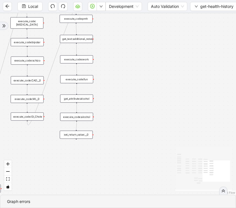
click at [83, 119] on div "execute_code:alcohol" at bounding box center [76, 117] width 33 height 8
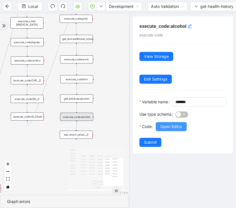
click at [169, 130] on span "Open Editor" at bounding box center [171, 127] width 22 height 6
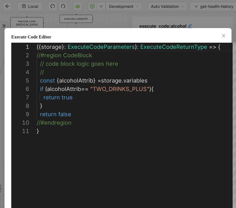
click at [177, 20] on div "**********" at bounding box center [118, 104] width 236 height 208
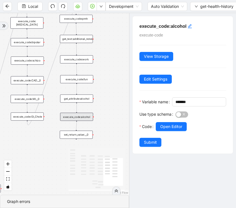
click at [83, 96] on div "get_attribute:alcohol" at bounding box center [76, 99] width 33 height 8
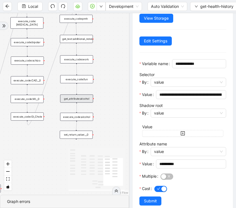
scroll to position [57, 0]
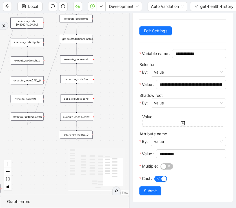
click at [82, 118] on div "execute_code:alcohol" at bounding box center [76, 117] width 33 height 8
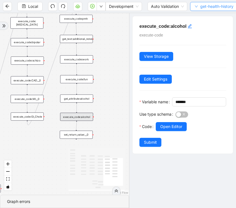
click at [198, 9] on button "get-health-history" at bounding box center [214, 6] width 48 height 9
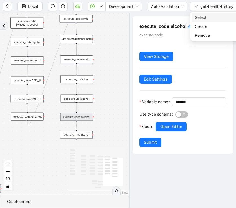
click at [196, 18] on span "Select" at bounding box center [215, 17] width 40 height 6
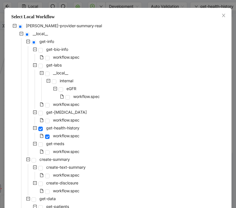
scroll to position [45, 0]
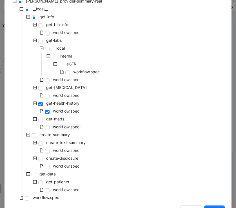
click at [69, 125] on span "workflow.spec" at bounding box center [66, 127] width 26 height 5
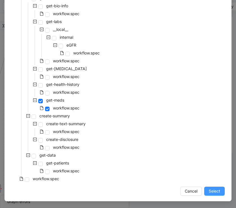
click at [212, 190] on span "Select" at bounding box center [214, 191] width 12 height 6
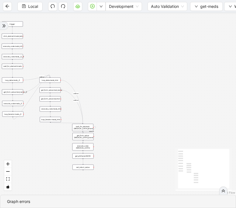
drag, startPoint x: 148, startPoint y: 107, endPoint x: 223, endPoint y: 107, distance: 74.5
click at [220, 107] on div "onError onError onError onError onError trigger get_form_value:med_name get_for…" at bounding box center [118, 104] width 236 height 182
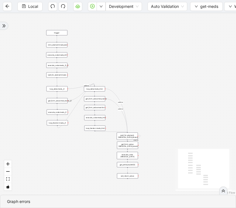
drag, startPoint x: 147, startPoint y: 63, endPoint x: 157, endPoint y: 66, distance: 10.4
click at [157, 66] on div "onError onError onError onError onError trigger get_form_value:med_name get_for…" at bounding box center [118, 104] width 236 height 182
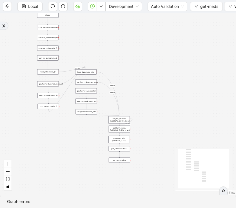
drag, startPoint x: 93, startPoint y: 138, endPoint x: 76, endPoint y: 125, distance: 21.6
click at [76, 125] on div "onError onError onError onError onError trigger get_form_value:med_name get_for…" at bounding box center [118, 104] width 236 height 182
click at [46, 139] on div "onError onError onError onError onError trigger get_form_value:med_name get_for…" at bounding box center [118, 104] width 236 height 182
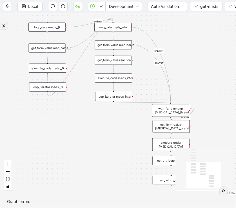
drag, startPoint x: 46, startPoint y: 139, endPoint x: 46, endPoint y: 192, distance: 53.1
click at [46, 192] on div "onError onError onError onError onError trigger get_form_value:med_name get_for…" at bounding box center [118, 104] width 236 height 182
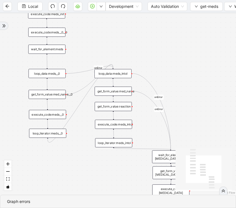
drag, startPoint x: 96, startPoint y: 163, endPoint x: 51, endPoint y: 123, distance: 59.9
click at [51, 123] on div "onError onError onError onError onError trigger get_form_value:med_name get_for…" at bounding box center [118, 104] width 236 height 182
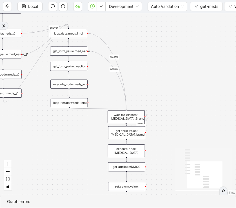
click at [74, 89] on div "onError onError onError onError onError trigger get_form_value:med_name get_for…" at bounding box center [118, 104] width 236 height 182
click at [75, 85] on div "execute_code:meds_intol" at bounding box center [68, 84] width 37 height 9
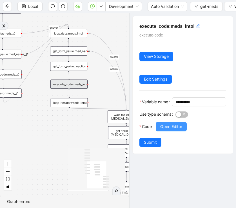
click at [169, 130] on span "Open Editor" at bounding box center [171, 127] width 22 height 6
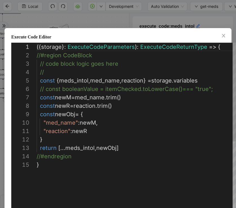
scroll to position [84, 0]
click at [104, 22] on div "**********" at bounding box center [118, 104] width 236 height 208
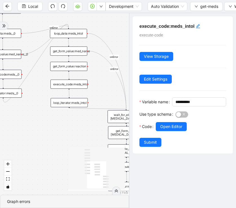
click at [18, 76] on div "execute_code:meds__0" at bounding box center [3, 74] width 37 height 9
click at [180, 130] on span "Open Editor" at bounding box center [171, 127] width 22 height 6
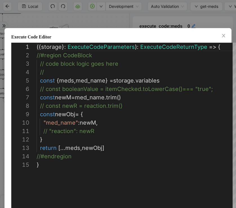
click at [98, 20] on div "**********" at bounding box center [118, 104] width 236 height 208
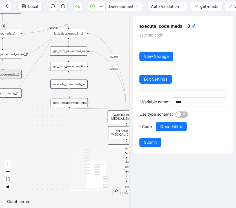
click at [74, 137] on div "onError onError onError onError onError trigger get_form_value:med_name get_for…" at bounding box center [64, 104] width 129 height 182
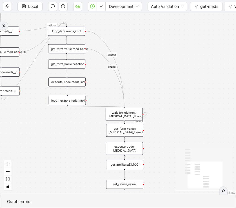
drag, startPoint x: 84, startPoint y: 140, endPoint x: 75, endPoint y: 108, distance: 33.0
click at [75, 108] on div "onError onError onError onError onError trigger get_form_value:med_name get_for…" at bounding box center [118, 104] width 236 height 182
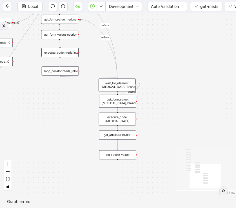
click at [130, 100] on div "get_form_value:[MEDICAL_DATA]_brand" at bounding box center [117, 101] width 37 height 13
click at [128, 117] on div "execute_code:[MEDICAL_DATA]" at bounding box center [117, 119] width 37 height 13
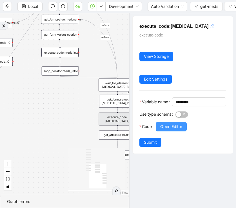
click at [177, 130] on span "Open Editor" at bounding box center [171, 127] width 22 height 6
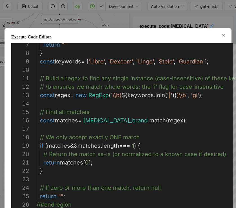
click at [135, 19] on div "Execute Code Editor 9 10 11 12 13 14 15 16 17 18 19 20 21 22 23 24 25 26 27 8 7…" at bounding box center [118, 104] width 236 height 208
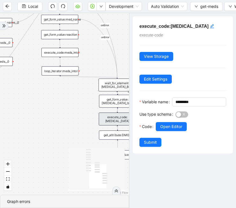
click at [65, 145] on div "onError onError onError onError onError trigger get_form_value:med_name get_for…" at bounding box center [64, 104] width 129 height 182
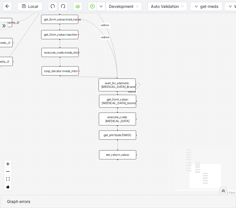
click at [117, 135] on div "get_attribute:DMOC" at bounding box center [117, 135] width 37 height 9
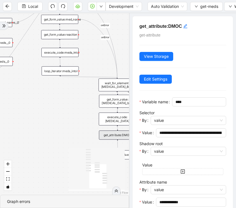
click at [69, 133] on div "onError onError onError onError onError trigger get_form_value:med_name get_for…" at bounding box center [64, 104] width 129 height 182
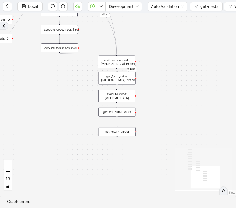
drag, startPoint x: 80, startPoint y: 133, endPoint x: 78, endPoint y: 103, distance: 29.5
click at [78, 103] on div "onError onError onError onError onError trigger get_form_value:med_name get_for…" at bounding box center [118, 104] width 236 height 182
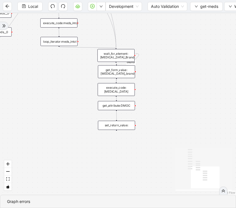
click at [117, 104] on div "get_attribute:DMOC" at bounding box center [116, 105] width 37 height 9
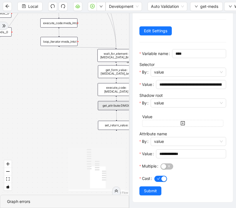
scroll to position [57, 0]
click at [110, 123] on div "set_return_value:" at bounding box center [116, 125] width 37 height 9
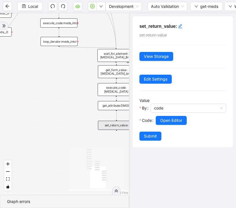
scroll to position [0, 0]
click at [172, 122] on span "Open Editor" at bounding box center [171, 120] width 22 height 6
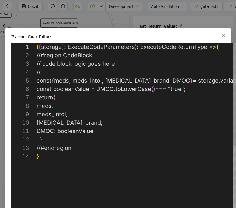
scroll to position [84, 0]
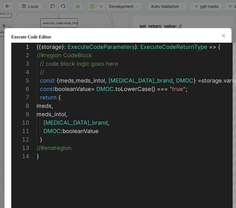
click at [123, 24] on div "**********" at bounding box center [118, 104] width 236 height 208
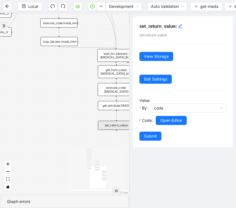
click at [84, 89] on div "onError onError onError onError onError trigger get_form_value:med_name get_for…" at bounding box center [64, 104] width 129 height 182
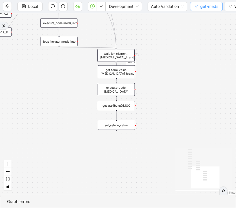
click at [206, 8] on span "get-meds" at bounding box center [209, 6] width 18 height 6
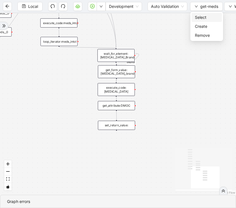
click at [200, 17] on span "Select" at bounding box center [207, 17] width 24 height 6
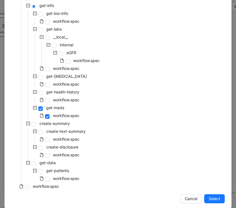
scroll to position [64, 0]
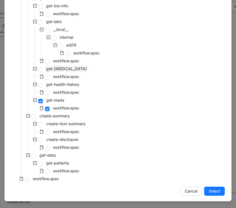
click at [69, 66] on span "get-[MEDICAL_DATA]" at bounding box center [66, 68] width 43 height 7
click at [72, 58] on span "workflow.spec" at bounding box center [66, 61] width 29 height 7
click at [218, 190] on span "Select" at bounding box center [214, 191] width 12 height 6
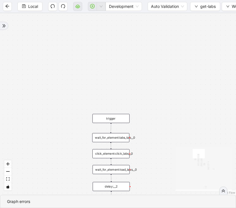
drag, startPoint x: 115, startPoint y: 124, endPoint x: 115, endPoint y: 42, distance: 82.1
click at [115, 42] on div "onError onError onError onError onError onError onError onError onError onError…" at bounding box center [118, 104] width 236 height 182
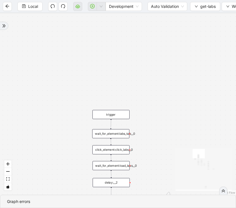
drag, startPoint x: 169, startPoint y: 127, endPoint x: 169, endPoint y: 71, distance: 56.8
click at [169, 71] on div "onError onError onError onError onError onError onError onError onError onError…" at bounding box center [118, 104] width 236 height 182
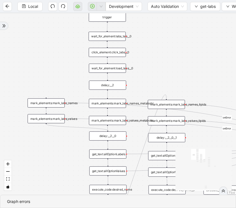
drag, startPoint x: 160, startPoint y: 88, endPoint x: 155, endPoint y: 43, distance: 45.0
click at [155, 43] on div "onError onError onError onError onError onError onError onError onError onError…" at bounding box center [118, 104] width 236 height 182
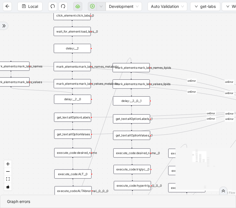
drag, startPoint x: 157, startPoint y: 67, endPoint x: 122, endPoint y: 37, distance: 45.6
click at [122, 37] on div "onError onError onError onError onError onError onError onError onError onError…" at bounding box center [118, 104] width 236 height 182
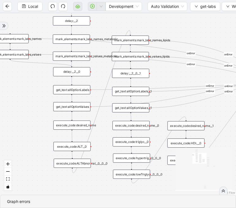
drag, startPoint x: 117, startPoint y: 42, endPoint x: 117, endPoint y: 16, distance: 26.1
click at [117, 16] on div "onError onError onError onError onError onError onError onError onError onError…" at bounding box center [118, 104] width 236 height 182
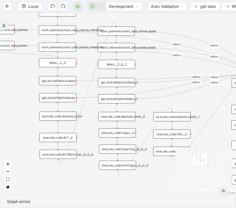
drag, startPoint x: 37, startPoint y: 145, endPoint x: 22, endPoint y: 137, distance: 17.2
click at [22, 137] on div "onError onError onError onError onError onError onError onError onError onError…" at bounding box center [118, 104] width 236 height 182
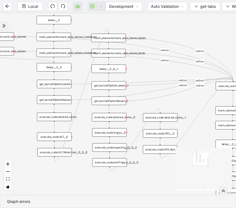
click at [60, 138] on div "execute_code:ALT__0" at bounding box center [54, 137] width 35 height 8
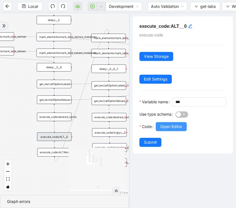
click at [180, 130] on span "Open Editor" at bounding box center [171, 127] width 22 height 6
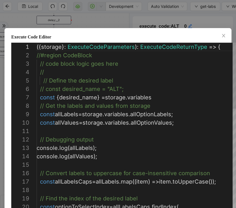
scroll to position [84, 0]
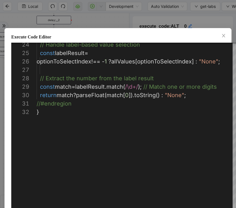
click at [152, 16] on div "**********" at bounding box center [118, 104] width 236 height 208
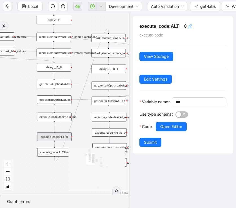
click at [53, 154] on div "execute_code:ALTAbnormal__0__0__0" at bounding box center [54, 152] width 35 height 8
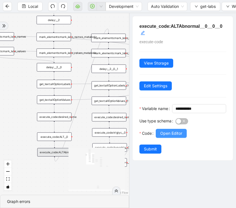
click at [168, 137] on span "Open Editor" at bounding box center [171, 133] width 22 height 6
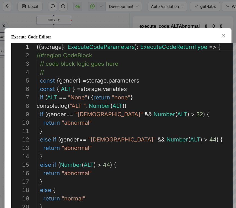
click at [115, 12] on div "Execute Code Editor 8 9 10 11 12 13 14 15 16 17 18 19 20 7 6 5 4 3 2 1 console …" at bounding box center [118, 104] width 236 height 208
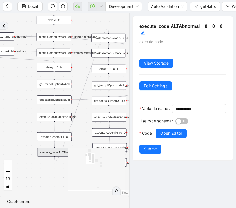
click at [28, 104] on div "onError onError onError onError onError onError onError onError onError onError…" at bounding box center [64, 104] width 129 height 182
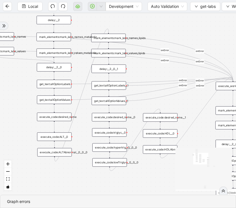
click at [76, 169] on div "onError onError onError onError onError onError onError onError onError onError…" at bounding box center [118, 104] width 236 height 182
drag, startPoint x: 132, startPoint y: 127, endPoint x: 128, endPoint y: 121, distance: 6.5
click at [128, 121] on div "onError onError onError onError onError onError onError onError onError onError…" at bounding box center [118, 104] width 236 height 182
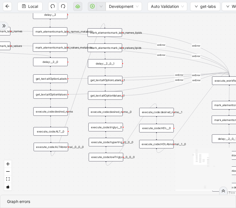
click at [115, 128] on div "execute_code:triglyc__0" at bounding box center [105, 127] width 35 height 8
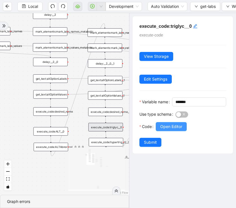
click at [165, 130] on span "Open Editor" at bounding box center [171, 127] width 22 height 6
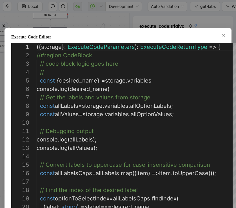
click at [123, 16] on div "Execute Code Editor 14 15 16 17 18 19 20 13 12 11 9 10 8 7 6 5 4 3 2 1 // Conve…" at bounding box center [118, 104] width 236 height 208
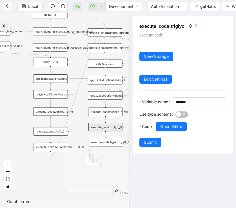
click at [110, 109] on div "execute_code:desired_name__0" at bounding box center [105, 112] width 35 height 8
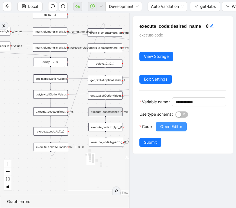
click at [170, 131] on button "Open Editor" at bounding box center [170, 126] width 31 height 9
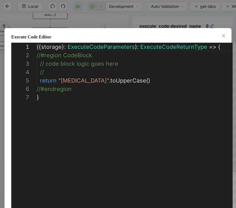
scroll to position [51, 0]
click at [127, 17] on div "**********" at bounding box center [118, 104] width 236 height 208
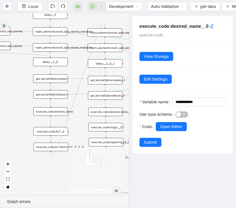
click at [107, 128] on div "execute_code:triglyc__0" at bounding box center [105, 127] width 35 height 8
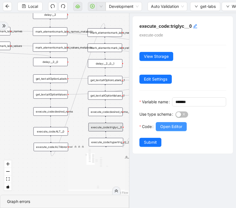
click at [173, 130] on span "Open Editor" at bounding box center [171, 127] width 22 height 6
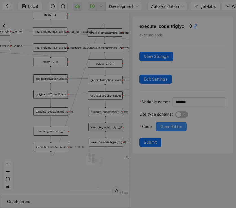
scroll to position [84, 0]
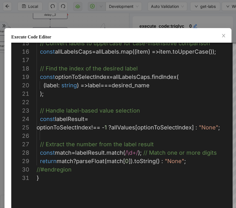
click at [121, 19] on div "Execute Code Editor 17 18 19 20 21 22 23 24 25 26 27 28 29 30 31 16 15 // Find …" at bounding box center [118, 104] width 236 height 208
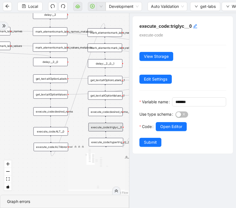
click at [78, 133] on div "onError onError onError onError onError onError onError onError onError onError…" at bounding box center [64, 104] width 129 height 182
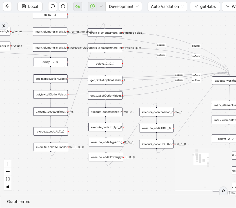
click at [99, 144] on div "execute_code:hypertrig__0__0__0" at bounding box center [106, 142] width 35 height 8
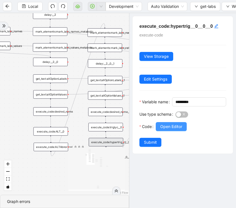
click at [176, 131] on button "Open Editor" at bounding box center [170, 126] width 31 height 9
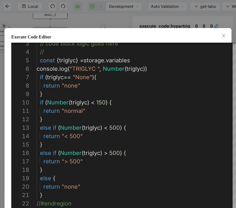
click at [91, 12] on div "**********" at bounding box center [118, 104] width 236 height 208
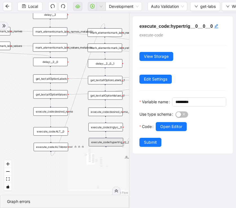
click at [58, 150] on div "execute_code:ALTAbnormal__0__0__0" at bounding box center [50, 147] width 35 height 8
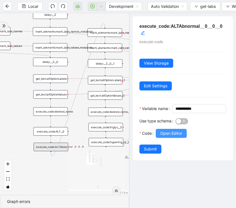
click at [172, 137] on span "Open Editor" at bounding box center [171, 133] width 22 height 6
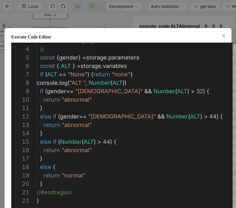
click at [120, 17] on div "Execute Code Editor 3 4 5 6 7 8 9 10 11 12 13 14 15 16 17 18 19 20 21 22 // cod…" at bounding box center [118, 104] width 236 height 208
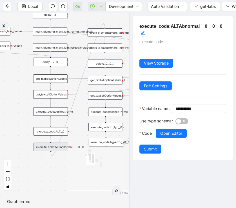
click at [79, 137] on div "onError onError onError onError onError onError onError onError onError onError…" at bounding box center [64, 104] width 129 height 182
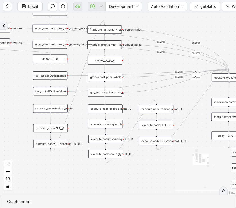
drag, startPoint x: 81, startPoint y: 134, endPoint x: 76, endPoint y: 107, distance: 26.8
click at [76, 107] on div "onError onError onError onError onError onError onError onError onError onError…" at bounding box center [118, 104] width 236 height 182
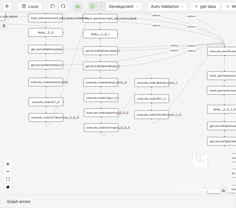
click at [103, 112] on div "execute_code:hypertrig__0__0__0" at bounding box center [101, 112] width 35 height 8
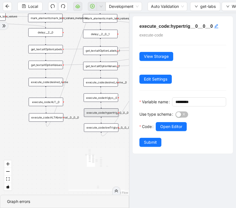
click at [110, 132] on div "onError onError onError onError onError onError onError onError onError onError…" at bounding box center [64, 104] width 129 height 182
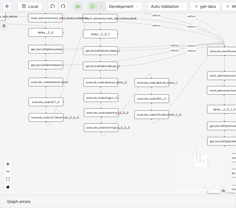
click at [110, 125] on div "execute_code:lowTriglyc__0__0__0" at bounding box center [101, 128] width 35 height 8
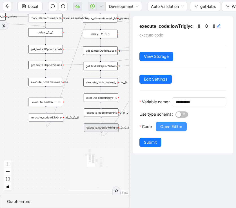
click at [168, 130] on span "Open Editor" at bounding box center [171, 127] width 22 height 6
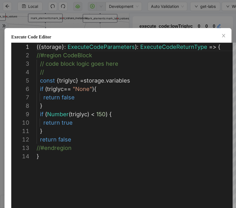
click at [129, 22] on div "**********" at bounding box center [118, 104] width 236 height 208
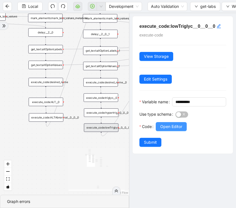
click at [168, 131] on button "Open Editor" at bounding box center [170, 126] width 31 height 9
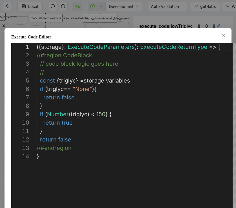
click at [149, 22] on div "**********" at bounding box center [118, 104] width 236 height 208
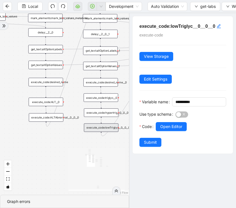
click at [75, 121] on div "onError onError onError onError onError onError onError onError onError onError…" at bounding box center [64, 104] width 129 height 182
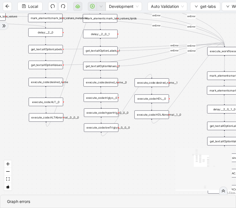
click at [160, 79] on div "execute_code:desired_name__1" at bounding box center [151, 82] width 35 height 8
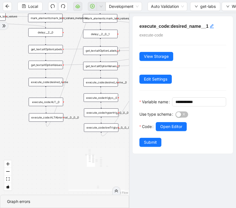
click at [127, 85] on div "onError onError onError onError onError onError onError onError onError onError…" at bounding box center [64, 104] width 129 height 182
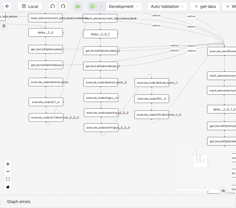
click at [157, 117] on div "execute_code:HDLAbnormal__1__0" at bounding box center [151, 114] width 35 height 8
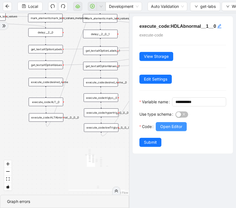
click at [168, 130] on span "Open Editor" at bounding box center [171, 127] width 22 height 6
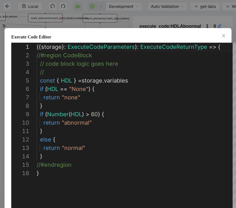
click at [98, 10] on div "**********" at bounding box center [118, 104] width 236 height 208
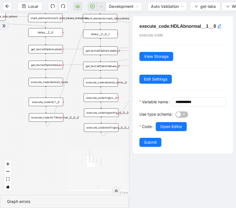
click at [73, 159] on icon "React Flow mini map" at bounding box center [96, 169] width 56 height 42
click at [71, 149] on icon "React Flow mini map" at bounding box center [96, 169] width 56 height 42
click at [82, 140] on div "onError onError onError onError onError onError onError onError onError onError…" at bounding box center [64, 104] width 129 height 182
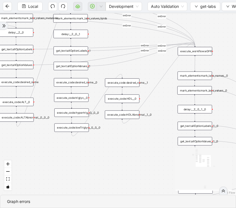
drag, startPoint x: 135, startPoint y: 145, endPoint x: 46, endPoint y: 145, distance: 89.7
click at [46, 145] on div "onError onError onError onError onError onError onError onError onError onError…" at bounding box center [118, 104] width 236 height 182
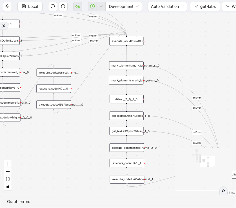
drag, startPoint x: 87, startPoint y: 146, endPoint x: 79, endPoint y: 136, distance: 13.0
click at [79, 136] on div "onError onError onError onError onError onError onError onError onError onError…" at bounding box center [118, 104] width 236 height 182
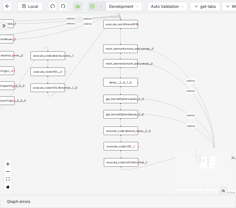
drag, startPoint x: 77, startPoint y: 138, endPoint x: 75, endPoint y: 135, distance: 3.4
click at [75, 135] on div "onError onError onError onError onError onError onError onError onError onError…" at bounding box center [118, 104] width 236 height 182
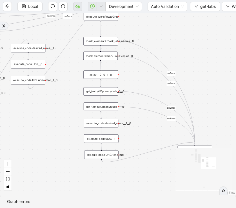
drag, startPoint x: 181, startPoint y: 44, endPoint x: 163, endPoint y: 39, distance: 18.3
click at [163, 39] on div "onError onError onError onError onError onError onError onError onError onError…" at bounding box center [118, 104] width 236 height 182
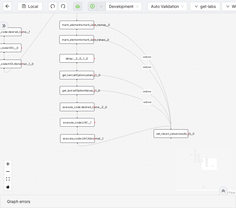
drag, startPoint x: 201, startPoint y: 78, endPoint x: 177, endPoint y: 62, distance: 28.9
click at [177, 62] on div "onError onError onError onError onError onError onError onError onError onError…" at bounding box center [118, 104] width 236 height 182
click at [84, 123] on div "execute_code:UAC__1" at bounding box center [77, 122] width 35 height 8
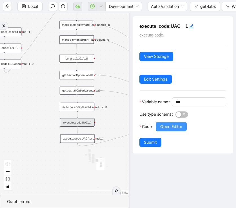
click at [171, 130] on span "Open Editor" at bounding box center [171, 127] width 22 height 6
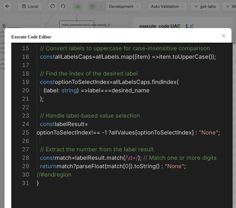
click at [140, 21] on div "Execute Code Editor 14 15 16 17 18 19 20 21 22 23 24 25 26 27 28 29 30 31 // Co…" at bounding box center [118, 104] width 236 height 208
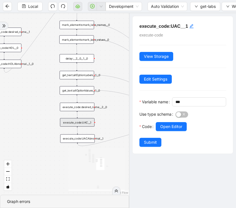
click at [87, 140] on div "execute_code:UACAbnormal__1" at bounding box center [77, 139] width 35 height 8
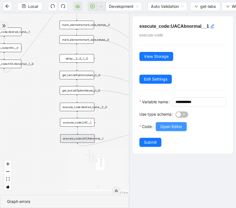
click at [176, 130] on span "Open Editor" at bounding box center [171, 127] width 22 height 6
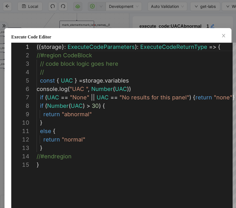
click at [132, 18] on div "**********" at bounding box center [118, 104] width 236 height 208
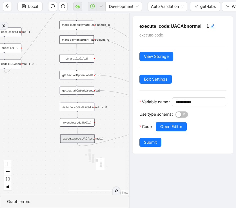
click at [43, 123] on div "onError onError onError onError onError onError onError onError onError onError…" at bounding box center [64, 104] width 129 height 182
click at [80, 108] on div "execute_code:desired_name__2__0" at bounding box center [77, 107] width 35 height 8
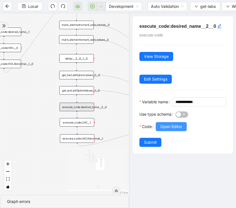
click at [167, 130] on span "Open Editor" at bounding box center [171, 127] width 22 height 6
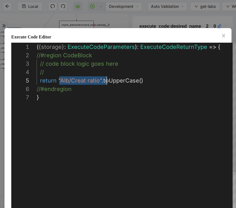
scroll to position [34, 63]
drag, startPoint x: 59, startPoint y: 80, endPoint x: 99, endPoint y: 79, distance: 40.5
click at [109, 17] on div "**********" at bounding box center [118, 104] width 236 height 208
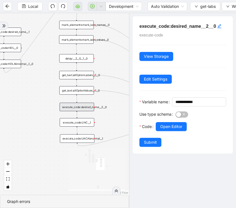
click at [46, 121] on div "onError onError onError onError onError onError onError onError onError onError…" at bounding box center [64, 104] width 129 height 182
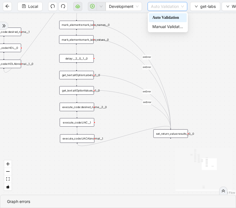
click at [164, 9] on span "Auto Validation" at bounding box center [167, 6] width 33 height 8
click at [195, 6] on icon "down" at bounding box center [195, 6] width 3 height 3
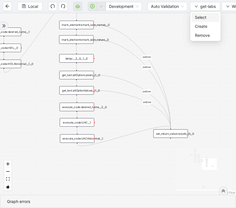
click at [196, 13] on li "Select" at bounding box center [205, 17] width 28 height 9
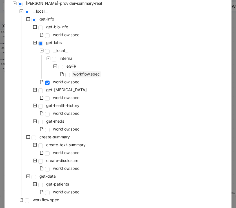
click at [83, 76] on span "workflow.spec" at bounding box center [86, 74] width 26 height 5
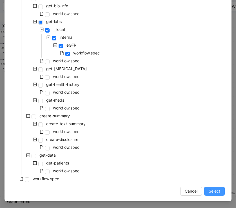
click at [218, 192] on span "Select" at bounding box center [214, 191] width 12 height 6
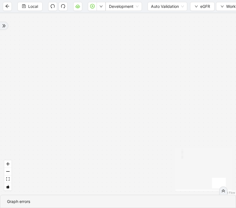
drag, startPoint x: 163, startPoint y: 112, endPoint x: 239, endPoint y: 175, distance: 98.2
click at [236, 175] on html "Local Development Auto Validation eGFR Workflow Signature Workflow Settings bro…" at bounding box center [118, 104] width 236 height 208
drag, startPoint x: 151, startPoint y: 137, endPoint x: 168, endPoint y: 170, distance: 36.8
click at [168, 170] on div "onError onError trigger get_text:allOptionLabels get_text:allOptionValues execu…" at bounding box center [118, 104] width 236 height 182
drag, startPoint x: 114, startPoint y: 77, endPoint x: 157, endPoint y: 194, distance: 124.9
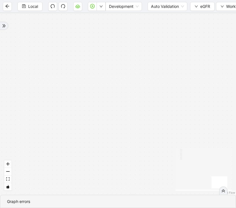
click at [157, 194] on div "onError onError trigger get_text:allOptionLabels get_text:allOptionValues execu…" at bounding box center [118, 104] width 236 height 182
drag, startPoint x: 149, startPoint y: 152, endPoint x: 154, endPoint y: 158, distance: 8.0
click at [154, 158] on div "onError onError trigger get_text:allOptionLabels get_text:allOptionValues execu…" at bounding box center [118, 104] width 236 height 182
drag, startPoint x: 158, startPoint y: 164, endPoint x: 182, endPoint y: 177, distance: 26.9
click at [182, 177] on div "onError onError trigger get_text:allOptionLabels get_text:allOptionValues execu…" at bounding box center [118, 104] width 236 height 182
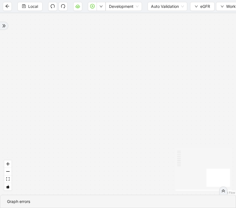
drag, startPoint x: 155, startPoint y: 129, endPoint x: 208, endPoint y: 159, distance: 60.9
click at [208, 159] on div "onError onError trigger get_text:allOptionLabels get_text:allOptionValues execu…" at bounding box center [118, 104] width 236 height 182
drag, startPoint x: 157, startPoint y: 130, endPoint x: 221, endPoint y: 153, distance: 67.5
click at [221, 153] on div "onError onError trigger get_text:allOptionLabels get_text:allOptionValues execu…" at bounding box center [118, 104] width 236 height 182
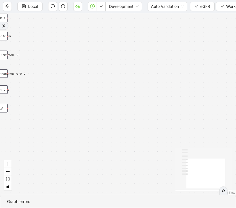
drag, startPoint x: 146, startPoint y: 115, endPoint x: 195, endPoint y: 121, distance: 49.6
click at [195, 121] on div "onError onError trigger get_text:allOptionLabels get_text:allOptionValues execu…" at bounding box center [118, 104] width 236 height 182
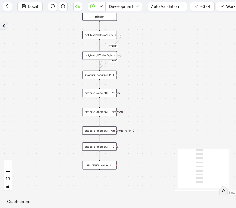
drag, startPoint x: 152, startPoint y: 66, endPoint x: 152, endPoint y: 112, distance: 45.8
click at [152, 112] on div "onError onError trigger get_text:allOptionLabels get_text:allOptionValues execu…" at bounding box center [118, 104] width 236 height 182
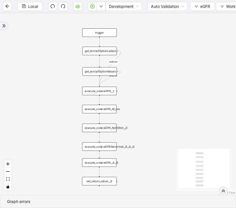
drag, startPoint x: 159, startPoint y: 115, endPoint x: 159, endPoint y: 103, distance: 12.4
click at [159, 103] on div "onError onError trigger get_text:allOptionLabels get_text:allOptionValues execu…" at bounding box center [118, 104] width 236 height 182
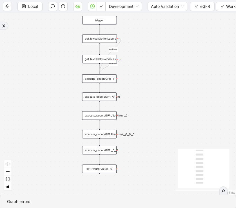
click at [108, 133] on div "execute_code:eGFRAbnormal__0__0__0" at bounding box center [99, 134] width 35 height 8
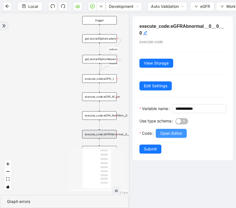
click at [177, 137] on span "Open Editor" at bounding box center [171, 133] width 22 height 6
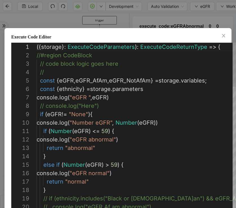
scroll to position [84, 0]
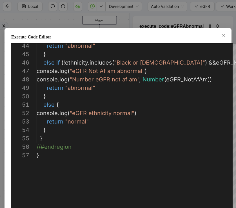
click at [129, 6] on div "**********" at bounding box center [118, 104] width 236 height 208
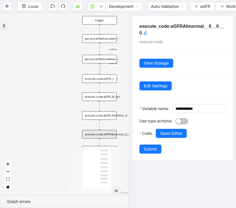
click at [69, 130] on div "onError onError trigger get_text:allOptionLabels get_text:allOptionValues execu…" at bounding box center [64, 104] width 129 height 182
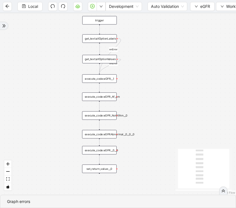
click at [93, 148] on div "execute_code:eGFR__0__0" at bounding box center [99, 150] width 35 height 8
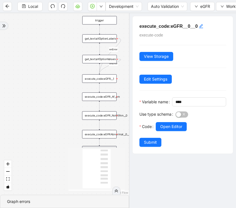
click at [169, 138] on div at bounding box center [190, 134] width 70 height 7
click at [169, 131] on button "Open Editor" at bounding box center [170, 126] width 31 height 9
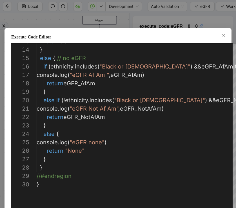
click at [119, 17] on div "Execute Code Editor 13 14 15 16 17 18 19 20 21 22 23 24 25 26 27 28 29 30 retur…" at bounding box center [118, 104] width 236 height 208
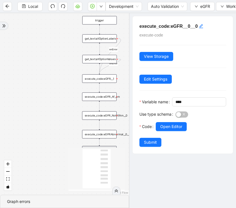
click at [55, 90] on div "onError onError trigger get_text:allOptionLabels get_text:allOptionValues execu…" at bounding box center [64, 104] width 129 height 182
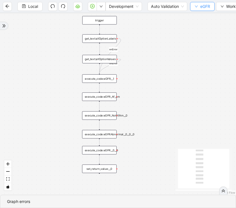
click at [202, 8] on span "eGFR" at bounding box center [205, 6] width 10 height 6
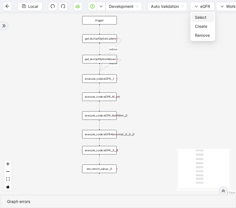
click at [197, 16] on span "Select" at bounding box center [203, 17] width 16 height 6
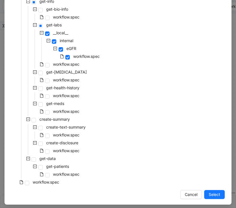
scroll to position [64, 0]
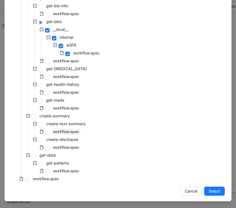
click at [72, 135] on span "workflow.spec" at bounding box center [66, 131] width 29 height 7
click at [212, 192] on span "Select" at bounding box center [214, 191] width 12 height 6
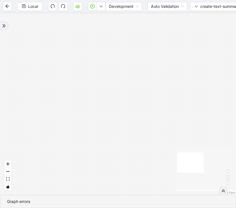
drag, startPoint x: 146, startPoint y: 89, endPoint x: 155, endPoint y: 174, distance: 85.3
click at [155, 174] on div "trigger set_return_value: execute_code:create_summary click_element:submit set_…" at bounding box center [118, 104] width 236 height 182
click at [117, 139] on div "trigger set_return_value: execute_code:create_summary click_element:submit set_…" at bounding box center [118, 104] width 236 height 182
drag, startPoint x: 107, startPoint y: 131, endPoint x: 75, endPoint y: 86, distance: 55.2
click at [75, 88] on div "trigger set_return_value: execute_code:create_summary click_element:submit set_…" at bounding box center [118, 104] width 236 height 182
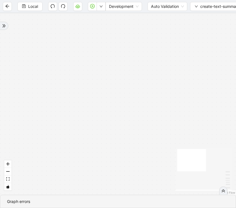
drag, startPoint x: 71, startPoint y: 89, endPoint x: 44, endPoint y: 79, distance: 28.4
click at [46, 80] on div "trigger set_return_value: execute_code:create_summary click_element:submit set_…" at bounding box center [118, 104] width 236 height 182
drag, startPoint x: 151, startPoint y: 90, endPoint x: 69, endPoint y: 81, distance: 81.8
click at [74, 82] on div "trigger set_return_value: execute_code:create_summary click_element:submit set_…" at bounding box center [118, 104] width 236 height 182
drag, startPoint x: 170, startPoint y: 88, endPoint x: 64, endPoint y: 37, distance: 117.0
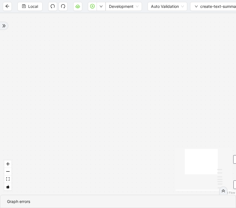
click at [65, 38] on div "trigger set_return_value: execute_code:create_summary click_element:submit set_…" at bounding box center [118, 104] width 236 height 182
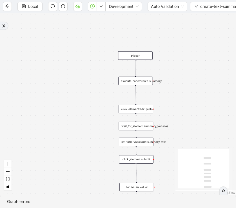
drag, startPoint x: 86, startPoint y: 64, endPoint x: 81, endPoint y: 48, distance: 16.9
click at [81, 48] on div "trigger set_return_value: execute_code:create_summary click_element:submit set_…" at bounding box center [118, 104] width 236 height 182
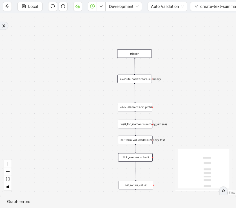
drag, startPoint x: 96, startPoint y: 94, endPoint x: 79, endPoint y: 78, distance: 22.9
click at [79, 78] on div "trigger set_return_value: execute_code:create_summary click_element:submit set_…" at bounding box center [118, 104] width 236 height 182
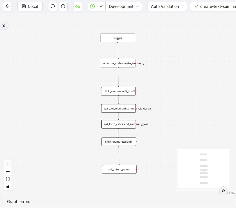
click at [122, 66] on div "execute_code:create_summary" at bounding box center [118, 63] width 35 height 8
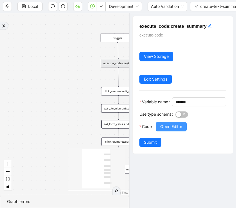
click at [172, 130] on span "Open Editor" at bounding box center [171, 127] width 22 height 6
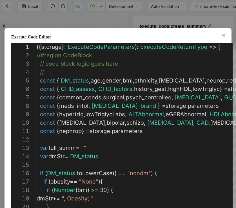
scroll to position [51, 0]
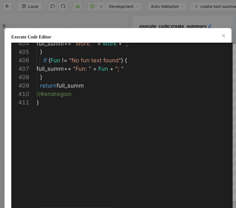
click at [125, 21] on div "**********" at bounding box center [118, 104] width 236 height 208
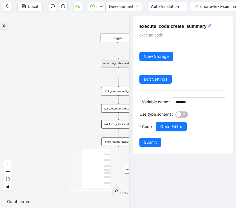
click at [74, 82] on div "trigger set_return_value: execute_code:create_summary click_element:submit set_…" at bounding box center [64, 104] width 129 height 182
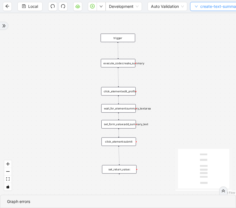
click at [214, 6] on span "create-text-summary" at bounding box center [219, 6] width 39 height 6
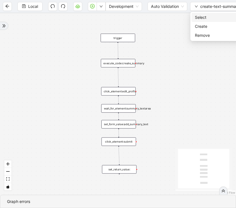
click at [199, 18] on span "Select" at bounding box center [217, 17] width 45 height 6
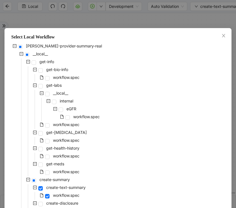
scroll to position [64, 0]
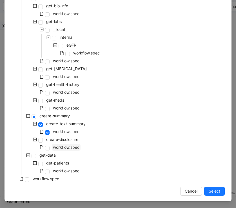
click at [67, 147] on span "workflow.spec" at bounding box center [66, 147] width 26 height 5
click at [212, 191] on span "Select" at bounding box center [214, 191] width 12 height 6
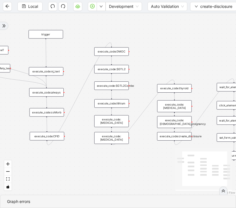
drag, startPoint x: 153, startPoint y: 140, endPoint x: 66, endPoint y: 140, distance: 87.1
click at [66, 140] on div "trigger execute_code:[DEMOGRAPHIC_DATA]_pregnancy set_return_value: execute_cod…" at bounding box center [118, 104] width 236 height 182
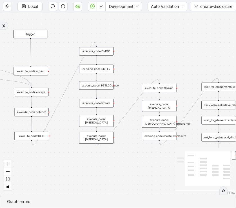
drag, startPoint x: 120, startPoint y: 163, endPoint x: 69, endPoint y: 163, distance: 51.4
click at [69, 163] on div "trigger execute_code:[DEMOGRAPHIC_DATA]_pregnancy set_return_value: execute_cod…" at bounding box center [118, 104] width 236 height 182
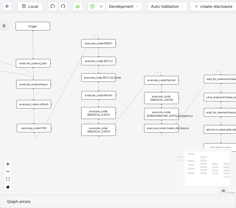
drag, startPoint x: 112, startPoint y: 158, endPoint x: 161, endPoint y: 150, distance: 49.5
click at [161, 150] on div "trigger execute_code:[DEMOGRAPHIC_DATA]_pregnancy set_return_value: execute_cod…" at bounding box center [118, 104] width 236 height 182
click at [32, 61] on div "execute_code:nj_text" at bounding box center [33, 63] width 35 height 8
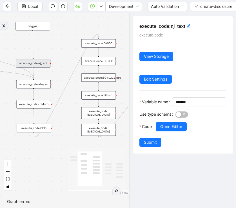
click at [41, 85] on div "execute_code:always" at bounding box center [33, 84] width 35 height 8
click at [42, 103] on div "execute_code:coMorb" at bounding box center [34, 104] width 35 height 8
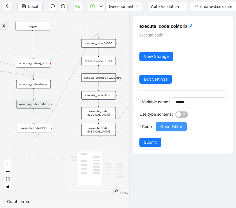
click at [164, 130] on span "Open Editor" at bounding box center [171, 127] width 22 height 6
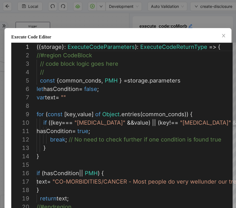
scroll to position [84, 0]
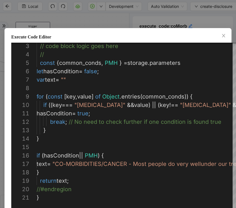
click at [92, 16] on div "Execute Code Editor 5 6 7 8 9 10 11 12 13 14 15 16 17 18 19 20 21 4 3 const { c…" at bounding box center [118, 104] width 236 height 208
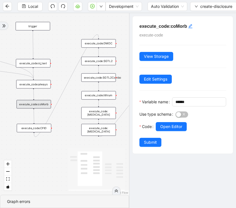
click at [45, 131] on div "execute_code:CFID" at bounding box center [34, 128] width 35 height 8
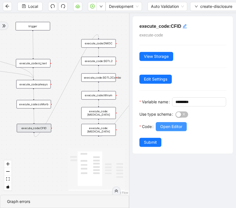
click at [180, 130] on span "Open Editor" at bounding box center [171, 127] width 22 height 6
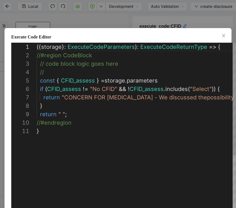
scroll to position [67, 0]
click at [95, 18] on div "Execute Code Editor 1 2 3 4 5 6 7 8 9 10 11 ({ storage }: ExecuteCodeParameters…" at bounding box center [118, 104] width 236 height 208
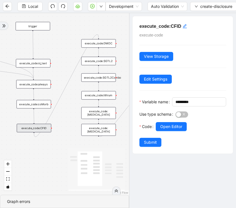
click at [75, 122] on div "trigger execute_code:[DEMOGRAPHIC_DATA]_pregnancy set_return_value: execute_cod…" at bounding box center [64, 104] width 129 height 182
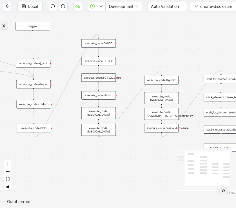
drag, startPoint x: 75, startPoint y: 122, endPoint x: 46, endPoint y: 122, distance: 28.7
click at [46, 122] on div "trigger execute_code:[DEMOGRAPHIC_DATA]_pregnancy set_return_value: execute_cod…" at bounding box center [118, 104] width 236 height 182
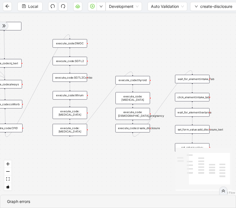
click at [80, 33] on div "trigger execute_code:[DEMOGRAPHIC_DATA]_pregnancy set_return_value: execute_cod…" at bounding box center [118, 104] width 236 height 182
click at [75, 48] on div "trigger execute_code:[DEMOGRAPHIC_DATA]_pregnancy set_return_value: execute_cod…" at bounding box center [118, 104] width 236 height 182
click at [77, 45] on div "execute_code:DMOC" at bounding box center [70, 43] width 35 height 8
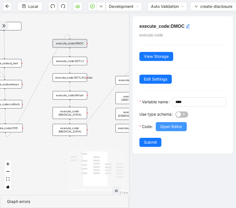
click at [176, 130] on span "Open Editor" at bounding box center [171, 127] width 22 height 6
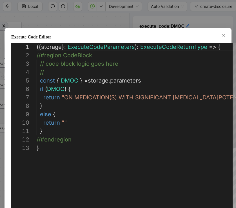
scroll to position [51, 0]
click at [129, 15] on div "Execute Code Editor 1 2 3 4 5 6 7 8 9 10 11 12 13 ({ storage }: ExecuteCodePara…" at bounding box center [118, 104] width 236 height 208
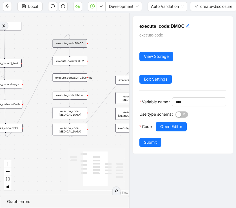
click at [80, 59] on div "execute_code:SGTL2" at bounding box center [70, 61] width 35 height 8
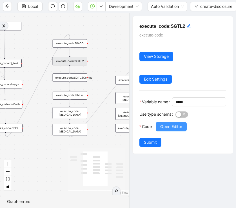
click at [169, 130] on span "Open Editor" at bounding box center [171, 127] width 22 height 6
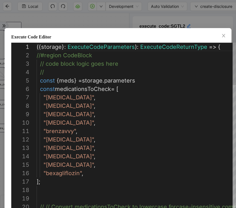
scroll to position [84, 0]
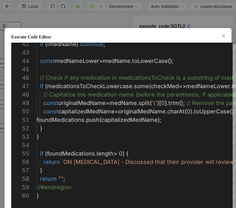
click at [104, 19] on div "Execute Code Editor 55 56 57 58 59 60 54 53 52 51 50 49 48 47 46 45 44 43 42 if…" at bounding box center [118, 104] width 236 height 208
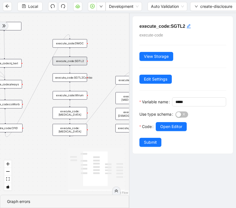
click at [93, 83] on div "trigger execute_code:[DEMOGRAPHIC_DATA]_pregnancy set_return_value: execute_cod…" at bounding box center [64, 104] width 129 height 182
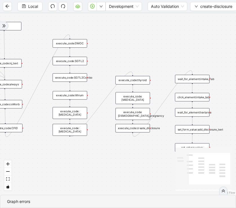
drag, startPoint x: 99, startPoint y: 85, endPoint x: 76, endPoint y: 81, distance: 22.8
click at [76, 81] on div "trigger execute_code:[DEMOGRAPHIC_DATA]_pregnancy set_return_value: execute_cod…" at bounding box center [118, 104] width 236 height 182
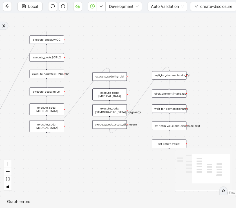
drag, startPoint x: 76, startPoint y: 90, endPoint x: 69, endPoint y: 90, distance: 6.7
click at [69, 90] on div "trigger execute_code:[DEMOGRAPHIC_DATA]_pregnancy set_return_value: execute_cod…" at bounding box center [118, 104] width 236 height 182
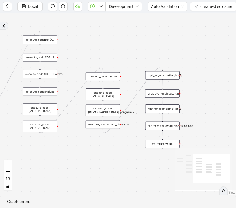
click at [111, 78] on div "execute_code:thyroid" at bounding box center [102, 77] width 35 height 8
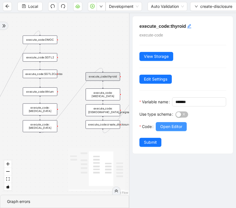
click at [164, 130] on span "Open Editor" at bounding box center [171, 127] width 22 height 6
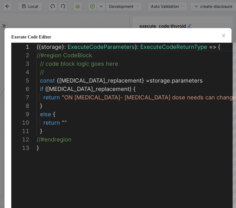
click at [126, 4] on div "**********" at bounding box center [118, 104] width 236 height 208
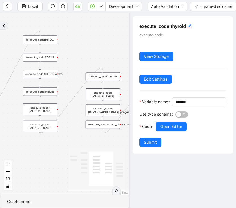
click at [114, 94] on div "execute_code:[MEDICAL_DATA]" at bounding box center [102, 95] width 35 height 12
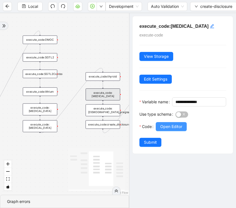
click at [164, 130] on span "Open Editor" at bounding box center [171, 127] width 22 height 6
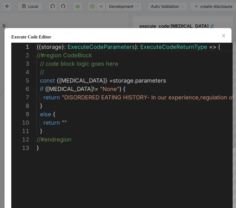
scroll to position [51, 0]
click at [136, 25] on div "Execute Code Editor 1 2 3 4 5 6 7 8 9 10 11 12 13 ({ storage }: ExecuteCodePara…" at bounding box center [118, 104] width 236 height 208
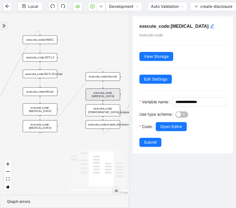
click at [106, 108] on div "execute_code:[DEMOGRAPHIC_DATA]_pregnancy" at bounding box center [102, 111] width 35 height 12
click at [113, 106] on div "execute_code:[DEMOGRAPHIC_DATA]_pregnancy" at bounding box center [102, 111] width 35 height 12
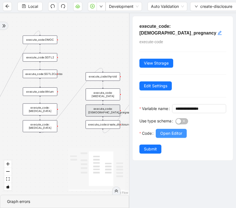
click at [182, 136] on span "Open Editor" at bounding box center [171, 133] width 22 height 6
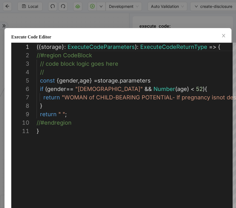
click at [137, 10] on div "Execute Code Editor 1 2 3 4 5 6 7 8 9 10 11 ({ storage }: ExecuteCodeParameters…" at bounding box center [118, 104] width 236 height 208
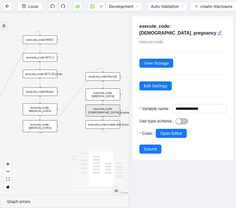
click at [76, 137] on div "trigger execute_code:[DEMOGRAPHIC_DATA]_pregnancy set_return_value: execute_cod…" at bounding box center [64, 104] width 129 height 182
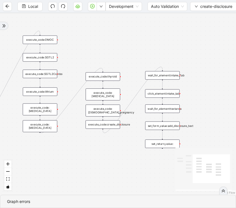
click at [109, 127] on div "execute_code:create_disclosure" at bounding box center [102, 125] width 35 height 8
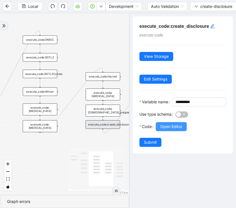
click at [177, 130] on span "Open Editor" at bounding box center [171, 127] width 22 height 6
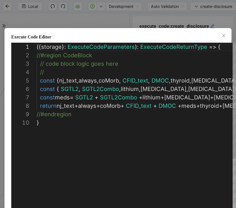
scroll to position [67, 0]
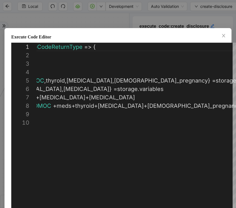
click at [120, 15] on div "Execute Code Editor 1 2 3 4 5 6 7 8 9 10 ({ storage }: ExecuteCodeParameters ):…" at bounding box center [118, 104] width 236 height 208
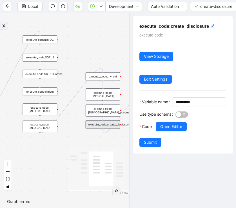
click at [76, 141] on div "trigger execute_code:[DEMOGRAPHIC_DATA]_pregnancy set_return_value: execute_cod…" at bounding box center [64, 104] width 129 height 182
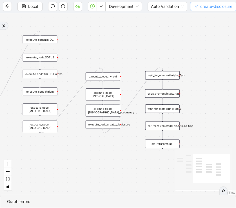
click at [201, 5] on span "create-disclosure" at bounding box center [216, 6] width 32 height 6
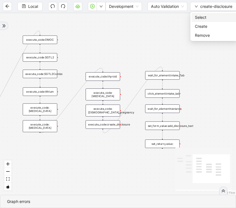
click at [200, 15] on span "Select" at bounding box center [214, 17] width 38 height 6
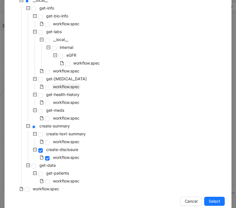
scroll to position [64, 0]
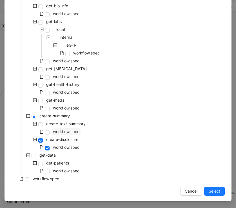
click at [65, 132] on span "workflow.spec" at bounding box center [66, 131] width 26 height 5
click at [218, 190] on span "Select" at bounding box center [214, 191] width 12 height 6
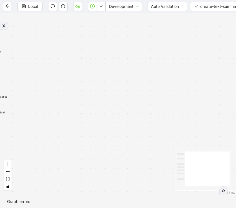
drag, startPoint x: 122, startPoint y: 126, endPoint x: 214, endPoint y: 132, distance: 92.4
click at [209, 132] on div "trigger set_return_value: execute_code:create_summary click_element:submit set_…" at bounding box center [118, 104] width 236 height 182
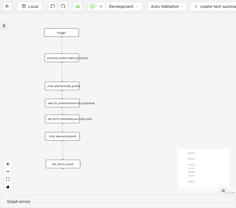
click at [62, 59] on div "execute_code:create_summary" at bounding box center [61, 58] width 35 height 8
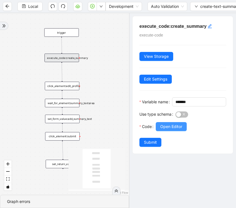
click at [172, 130] on span "Open Editor" at bounding box center [171, 127] width 22 height 6
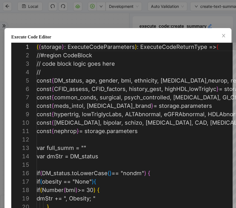
scroll to position [51, 0]
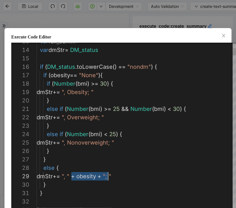
drag, startPoint x: 70, startPoint y: 175, endPoint x: 130, endPoint y: 175, distance: 60.2
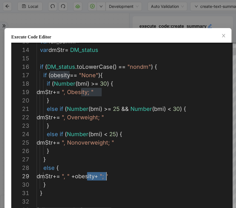
scroll to position [67, 31]
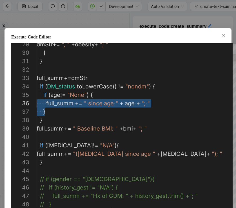
scroll to position [34, 0]
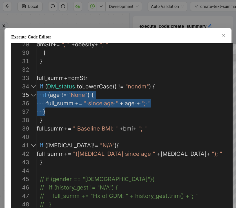
drag, startPoint x: 52, startPoint y: 111, endPoint x: 30, endPoint y: 96, distance: 27.0
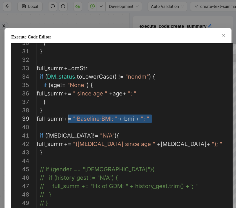
scroll to position [67, 25]
drag, startPoint x: 164, startPoint y: 117, endPoint x: 61, endPoint y: 115, distance: 103.2
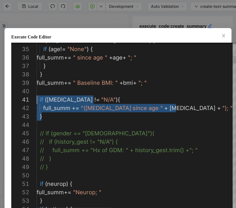
scroll to position [0, 0]
drag, startPoint x: 68, startPoint y: 119, endPoint x: 31, endPoint y: 100, distance: 41.7
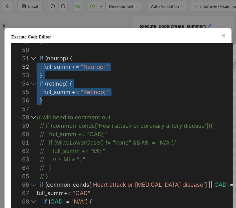
scroll to position [8, 0]
drag, startPoint x: 52, startPoint y: 98, endPoint x: 29, endPoint y: 64, distance: 41.4
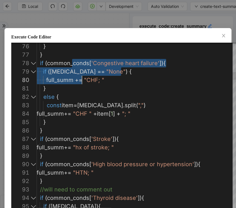
scroll to position [59, 8]
drag, startPoint x: 72, startPoint y: 62, endPoint x: 80, endPoint y: 87, distance: 26.2
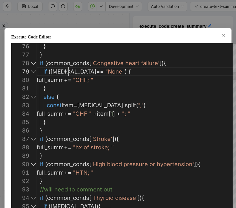
scroll to position [67, 46]
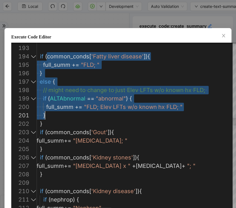
drag, startPoint x: 86, startPoint y: 55, endPoint x: 95, endPoint y: 114, distance: 60.0
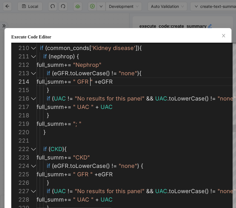
scroll to position [25, 65]
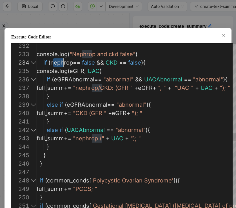
scroll to position [25, 108]
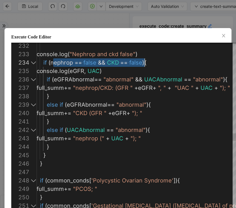
drag, startPoint x: 63, startPoint y: 64, endPoint x: 161, endPoint y: 64, distance: 98.1
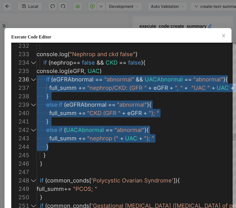
scroll to position [34, 0]
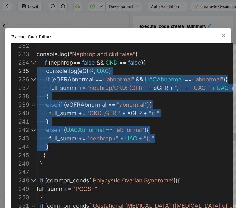
drag, startPoint x: 98, startPoint y: 148, endPoint x: 33, endPoint y: 71, distance: 100.3
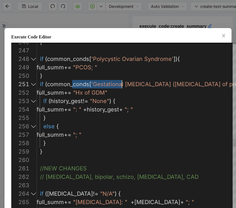
scroll to position [0, 113]
drag, startPoint x: 78, startPoint y: 83, endPoint x: 150, endPoint y: 83, distance: 72.0
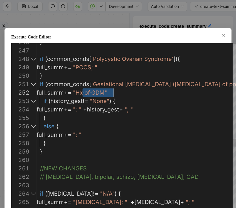
drag, startPoint x: 81, startPoint y: 94, endPoint x: 115, endPoint y: 94, distance: 33.4
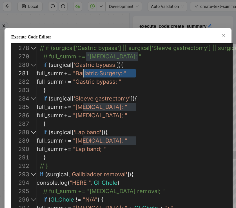
scroll to position [0, 47]
drag, startPoint x: 125, startPoint y: 73, endPoint x: 84, endPoint y: 74, distance: 41.6
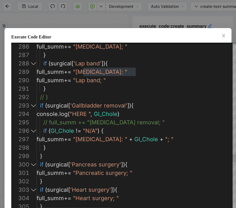
type textarea "**********"
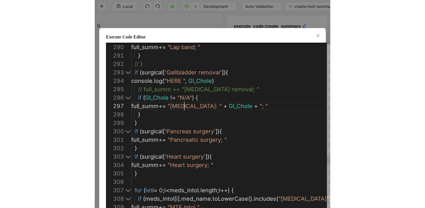
scroll to position [51, 95]
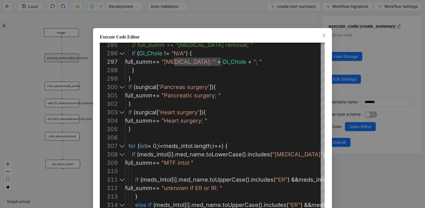
click at [290, 17] on div "Execute Code Editor 295 296 297 298 299 300 301 302 303 304 305 306 307 308 309…" at bounding box center [212, 104] width 425 height 208
